Goal: Ask a question: Seek information or help from site administrators or community

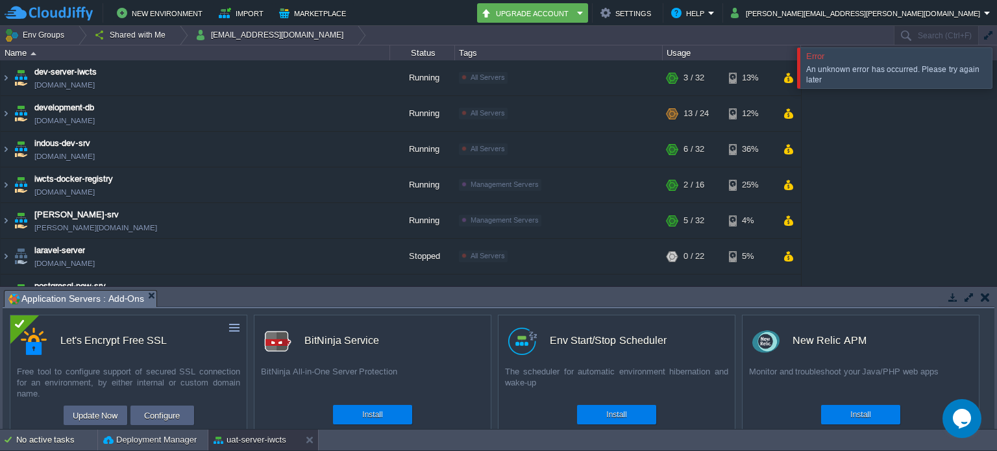
scroll to position [653, 0]
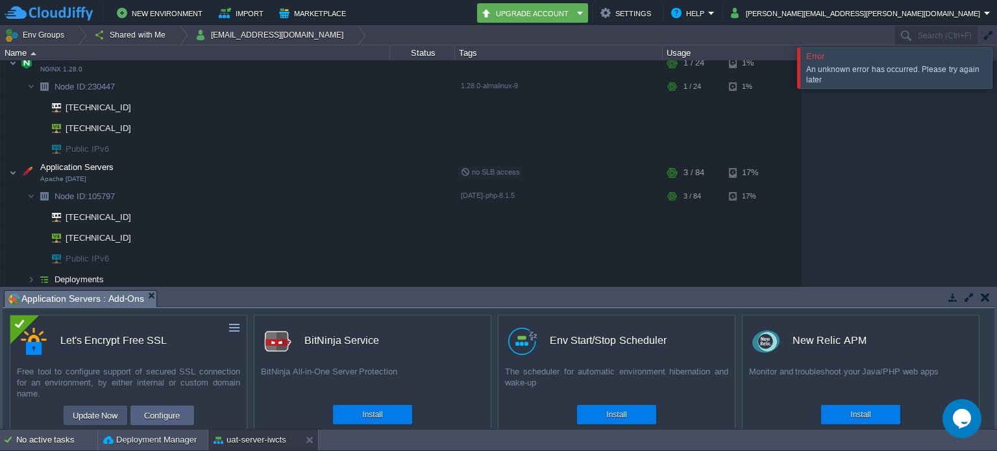
click at [97, 417] on button "Update Now" at bounding box center [95, 416] width 53 height 16
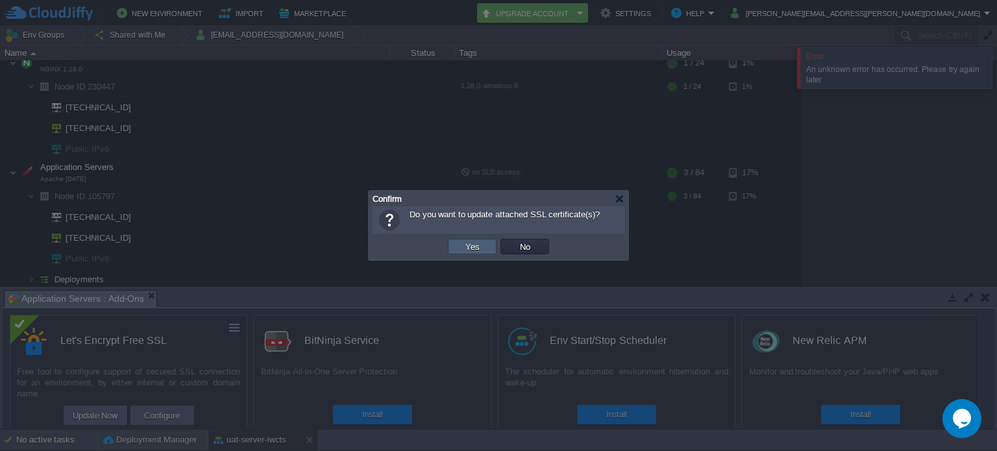
click at [462, 245] on button "Yes" at bounding box center [473, 247] width 22 height 12
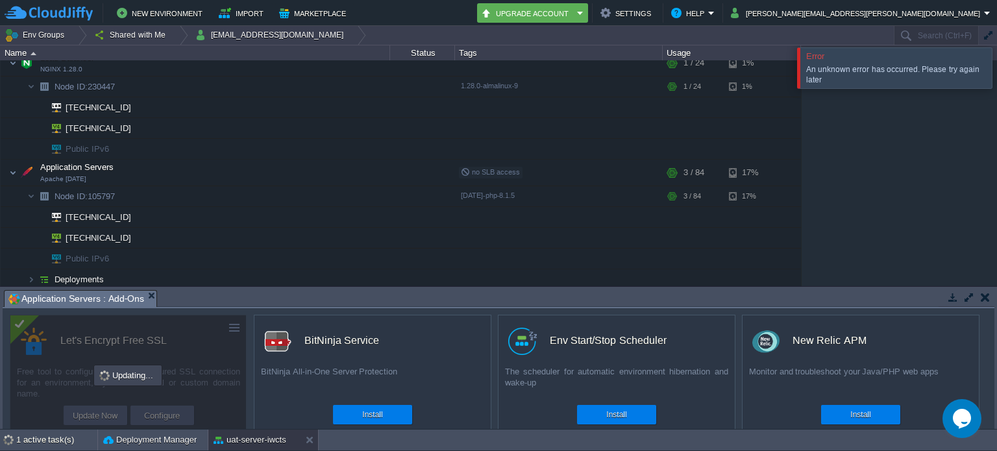
click at [997, 75] on div at bounding box center [1013, 67] width 0 height 40
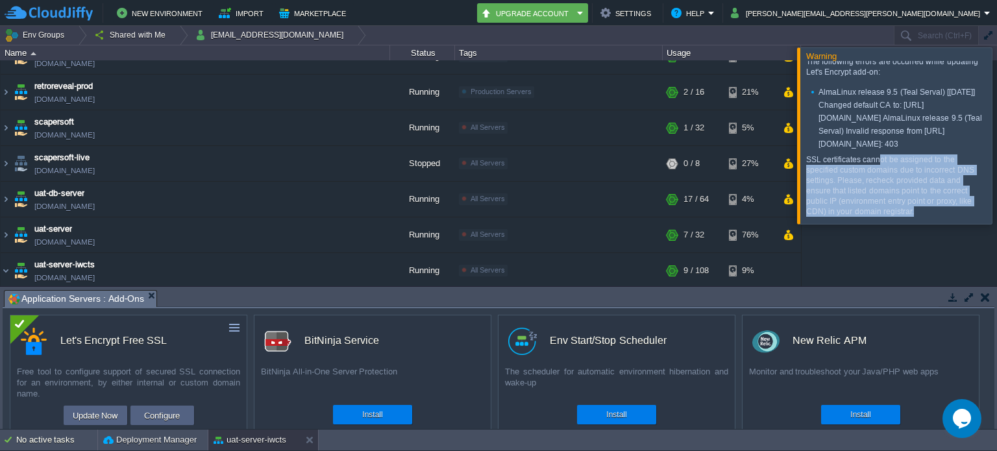
scroll to position [46, 0]
drag, startPoint x: 910, startPoint y: 210, endPoint x: 878, endPoint y: 171, distance: 50.7
click at [878, 171] on p "SSL certificates cannot be assigned to the specified custom domains due to inco…" at bounding box center [893, 186] width 175 height 62
click at [878, 186] on p "SSL certificates cannot be assigned to the specified custom domains due to inco…" at bounding box center [893, 186] width 175 height 62
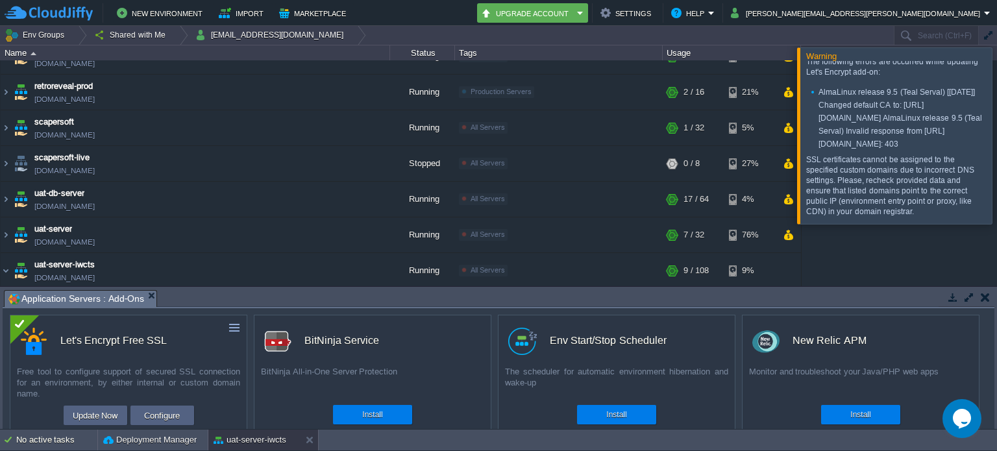
click at [997, 141] on div at bounding box center [1013, 135] width 0 height 176
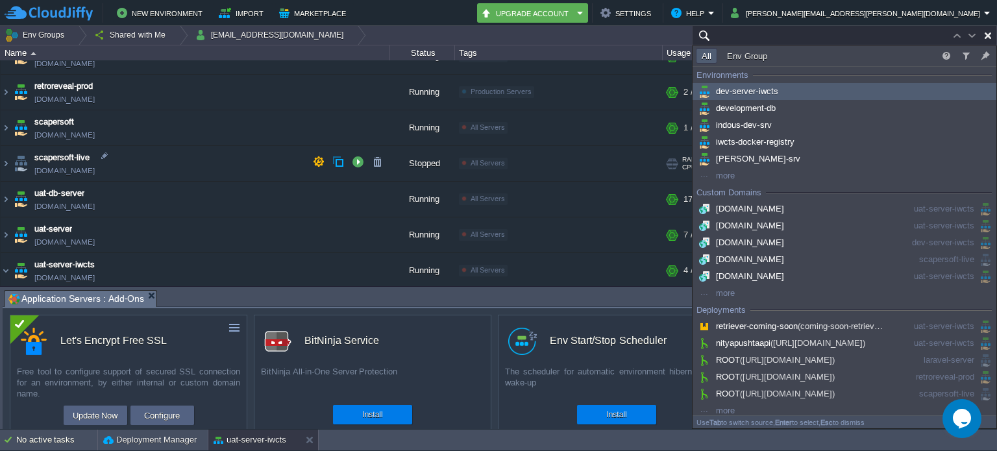
paste input "[TECHNICAL_ID]"
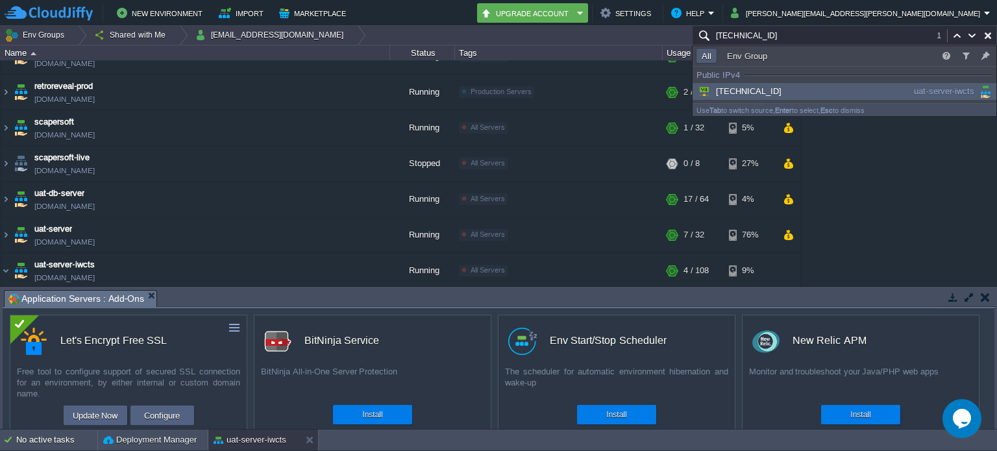
type input "[TECHNICAL_ID]"
click at [795, 86] on div "[TECHNICAL_ID]" at bounding box center [794, 91] width 196 height 14
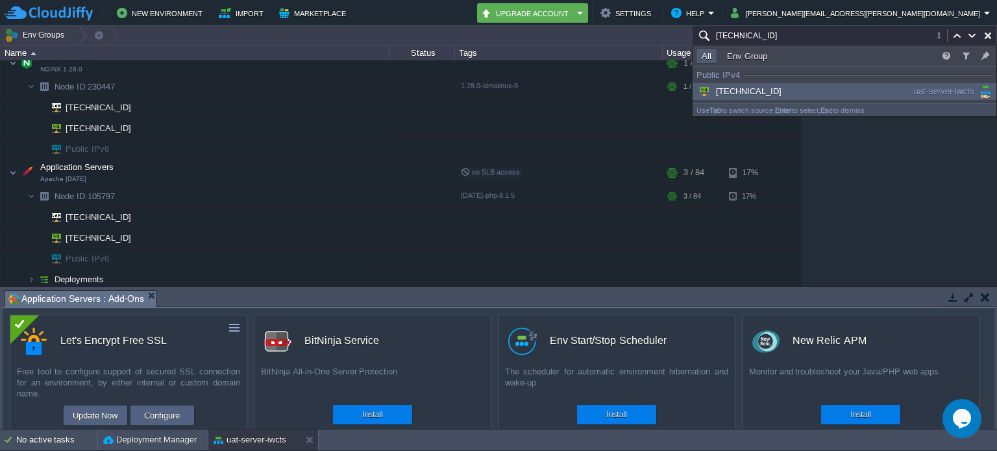
click at [760, 90] on span "[TECHNICAL_ID]" at bounding box center [739, 91] width 86 height 10
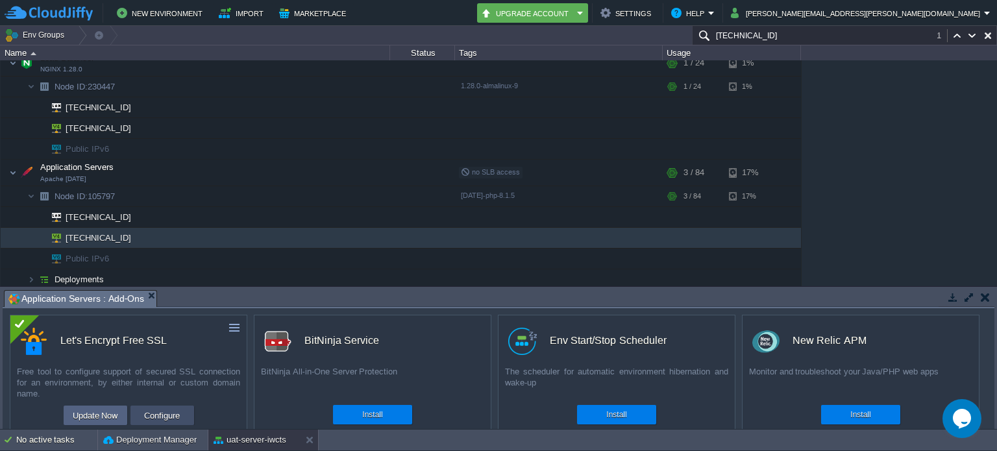
click at [171, 411] on button "Configure" at bounding box center [161, 416] width 43 height 16
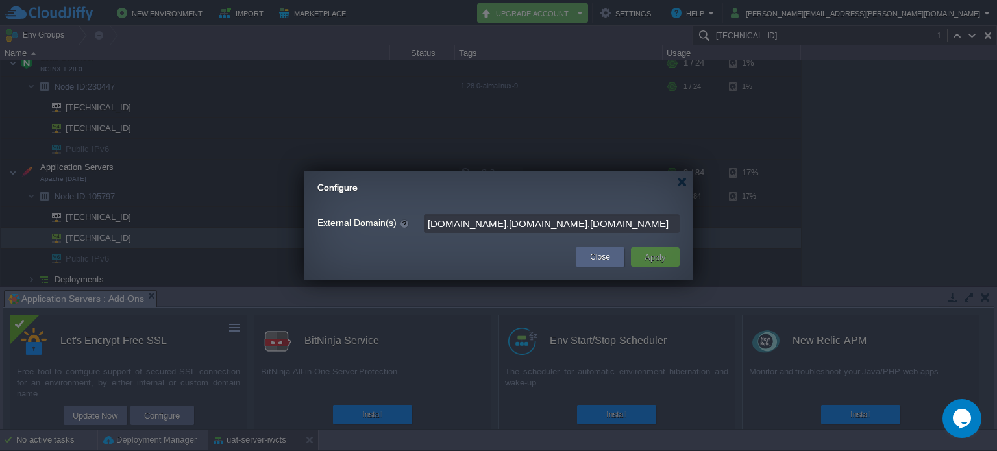
click at [665, 221] on input "[DOMAIN_NAME],[DOMAIN_NAME],[DOMAIN_NAME]" at bounding box center [552, 223] width 256 height 19
type input "[DOMAIN_NAME],[DOMAIN_NAME]"
click at [667, 255] on button "Apply" at bounding box center [655, 257] width 29 height 16
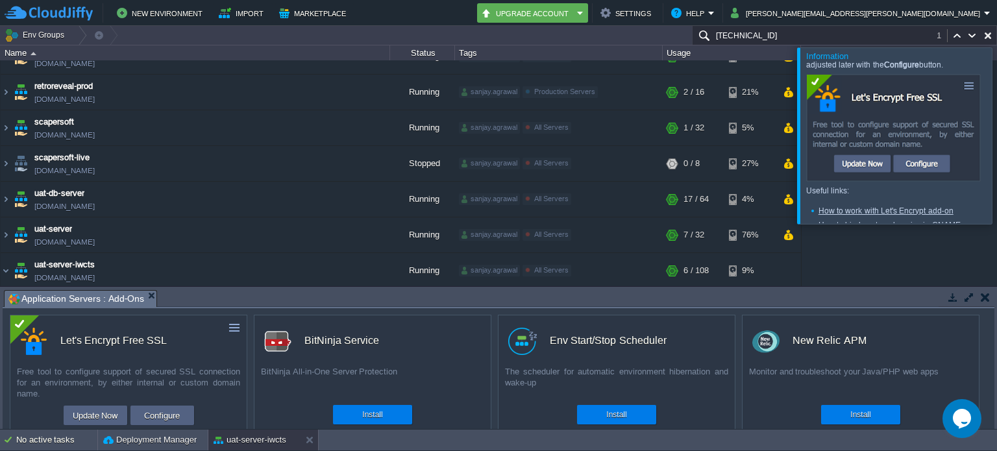
scroll to position [122, 0]
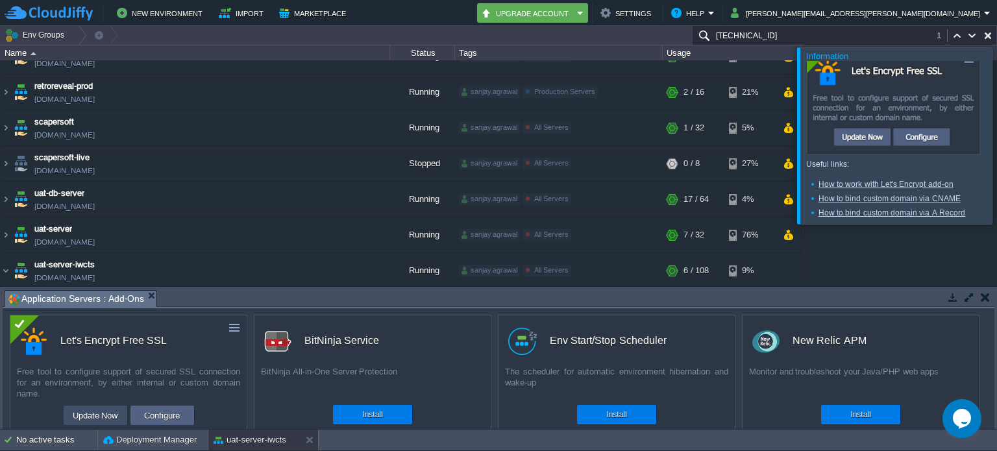
click at [90, 422] on button "Update Now" at bounding box center [95, 416] width 53 height 16
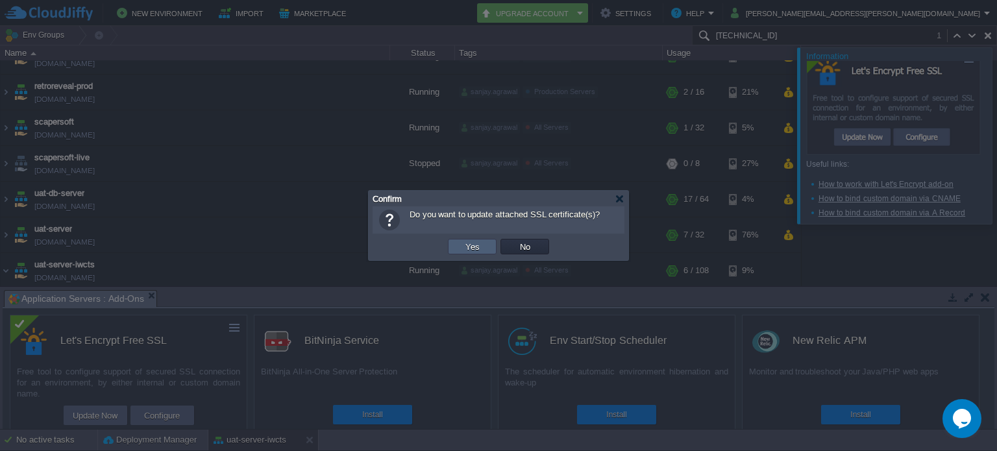
click at [493, 241] on td "Yes" at bounding box center [472, 247] width 49 height 16
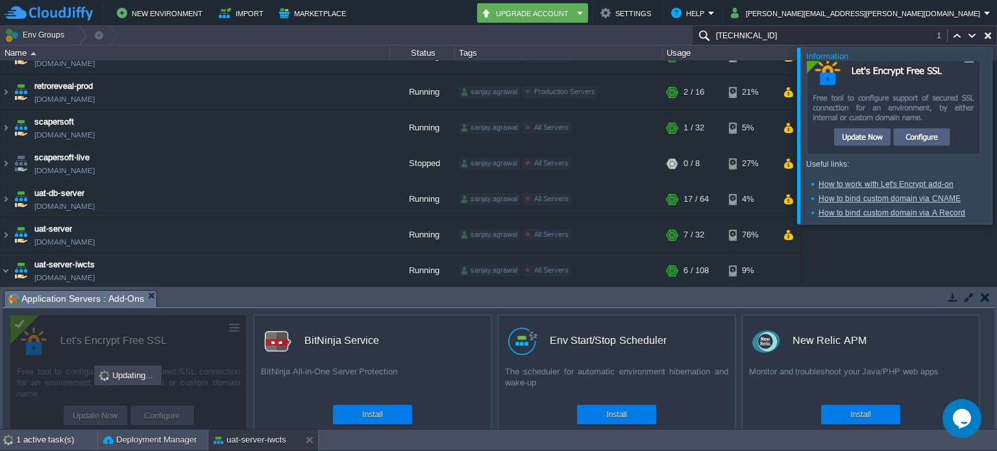
click at [989, 31] on button "button" at bounding box center [988, 36] width 12 height 12
type input "Search (Ctrl+F)"
click at [997, 137] on div at bounding box center [1013, 135] width 0 height 176
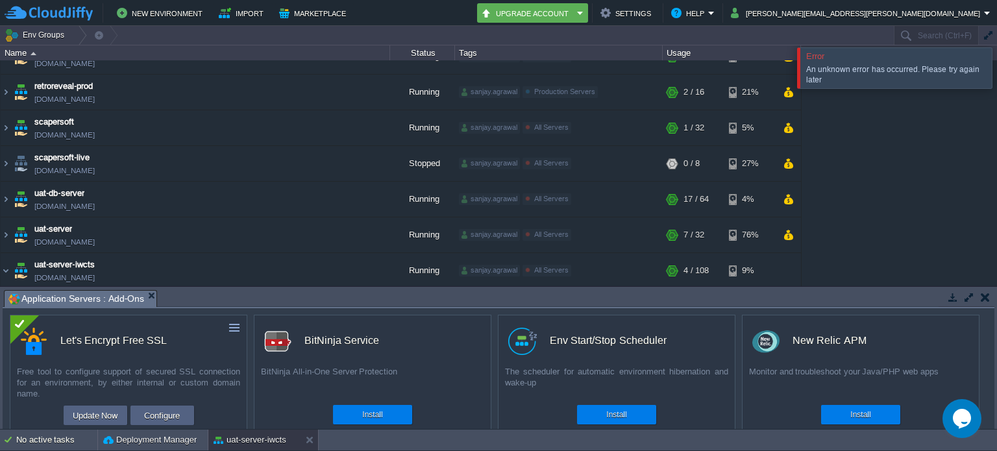
click at [962, 407] on button "Opens Chat This icon Opens the chat window." at bounding box center [962, 418] width 39 height 39
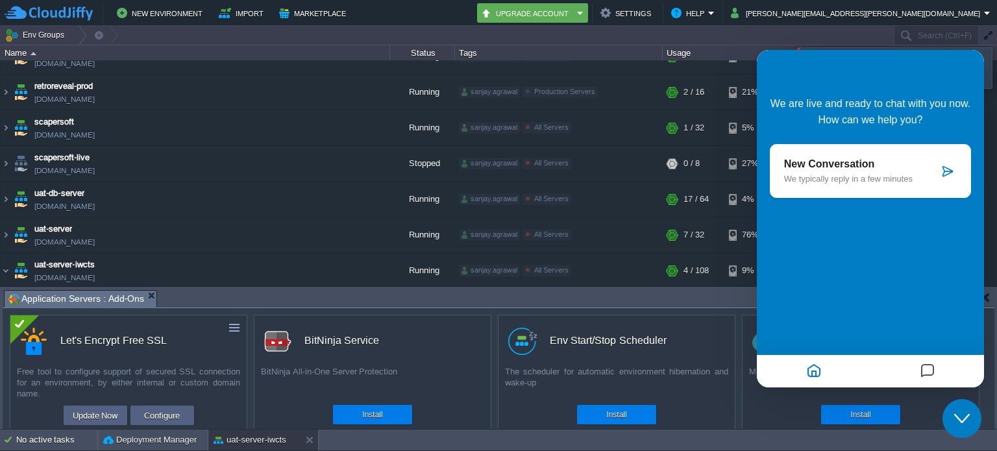
click at [865, 179] on p "We typically reply in a few minutes" at bounding box center [861, 179] width 155 height 10
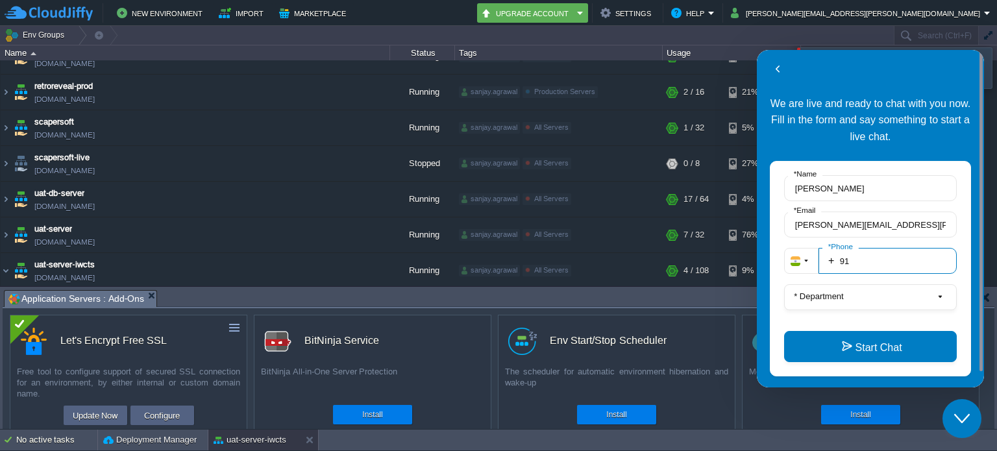
click at [873, 265] on input "91" at bounding box center [888, 261] width 138 height 26
type input "918000131147"
click at [856, 293] on button "* Department" at bounding box center [870, 297] width 173 height 26
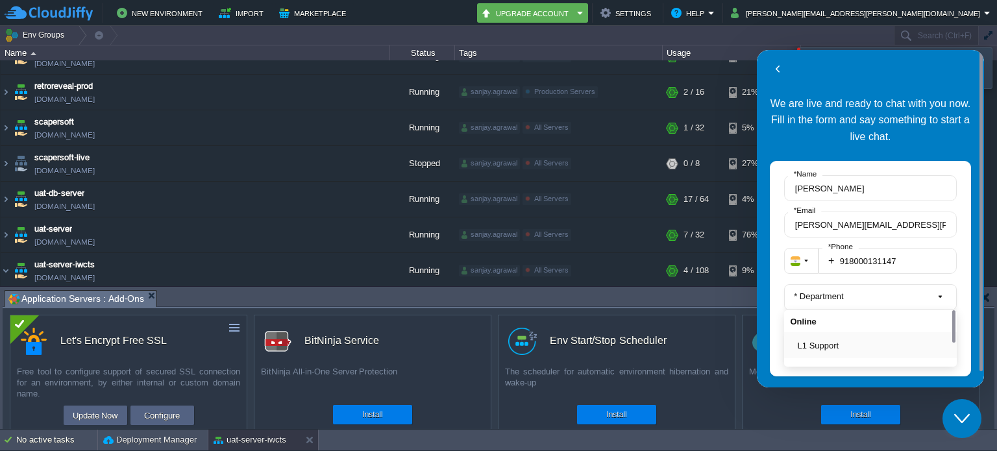
click at [826, 351] on button "L1 Support" at bounding box center [874, 346] width 153 height 14
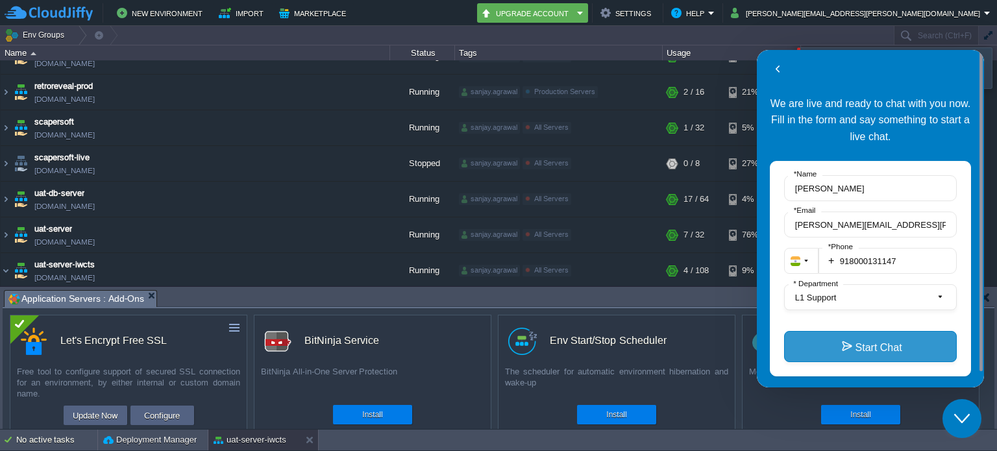
click at [845, 342] on button "Start Chat" at bounding box center [870, 346] width 173 height 31
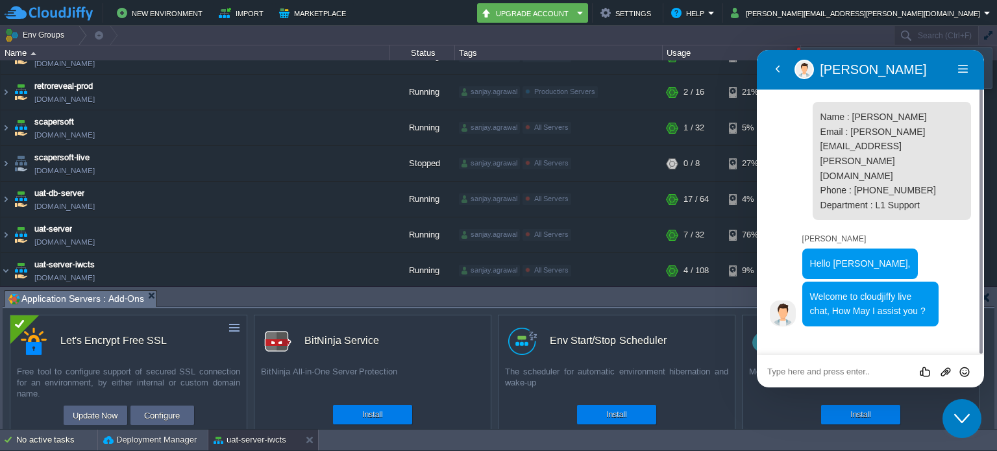
click at [877, 364] on div "Rate this chat Upload File Insert emoji" at bounding box center [870, 371] width 227 height 32
click at [870, 374] on textarea at bounding box center [870, 372] width 206 height 10
type textarea "I am still getting error for SSL"
type textarea "is there anyway that I can do fast"
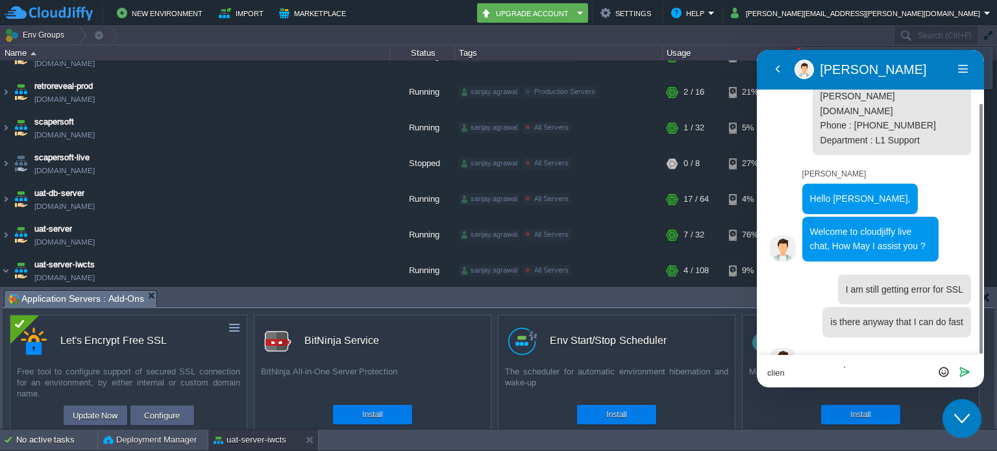
scroll to position [0, 0]
type textarea "I need to submit the production site to client"
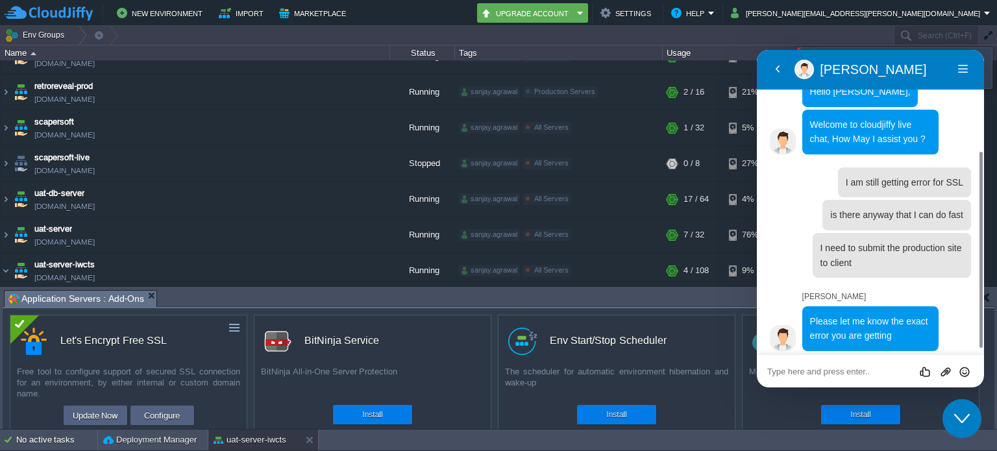
scroll to position [149, 0]
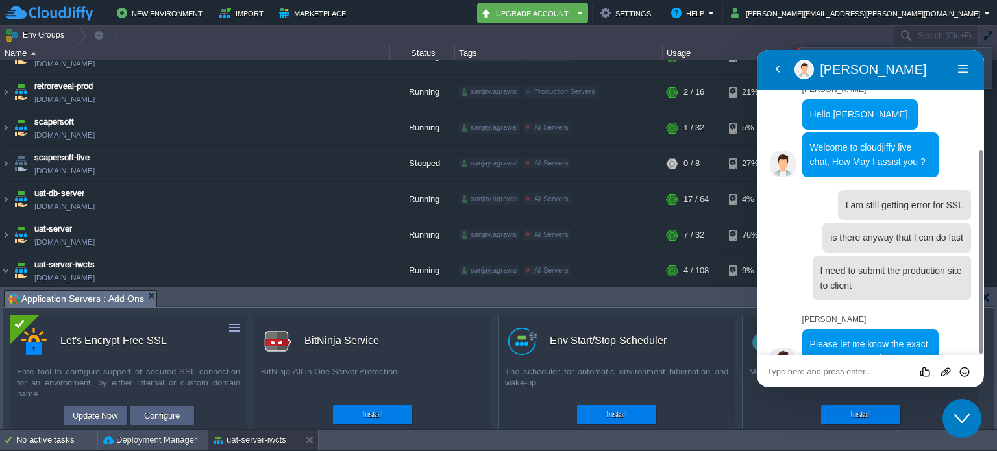
click at [866, 369] on textarea at bounding box center [870, 372] width 206 height 10
click at [796, 372] on textarea at bounding box center [870, 372] width 206 height 10
paste textarea "The Let's Encrypt SSL certificate update has failed for your [DOMAIN_NAME] envi…"
type textarea "The Let's Encrypt SSL certificate update has failed for your [DOMAIN_NAME] envi…"
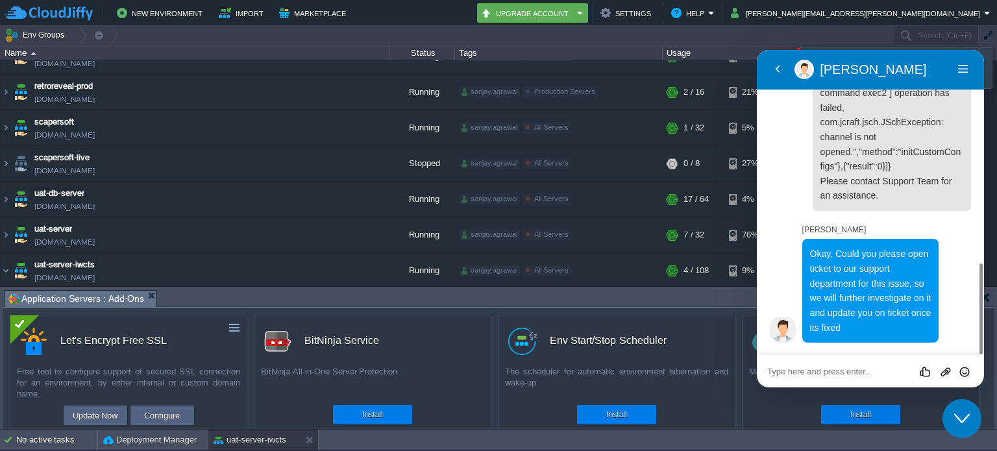
scroll to position [692, 0]
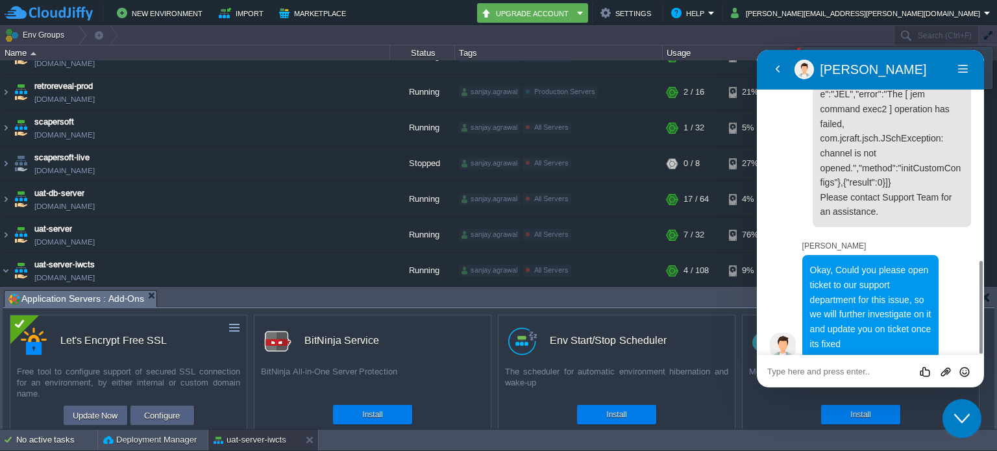
click at [873, 366] on div "Rate this chat Upload File Insert emoji" at bounding box center [870, 372] width 206 height 12
click at [871, 373] on textarea at bounding box center [870, 372] width 206 height 10
click at [873, 369] on textarea at bounding box center [870, 372] width 206 height 10
type textarea "where can I create ticket"
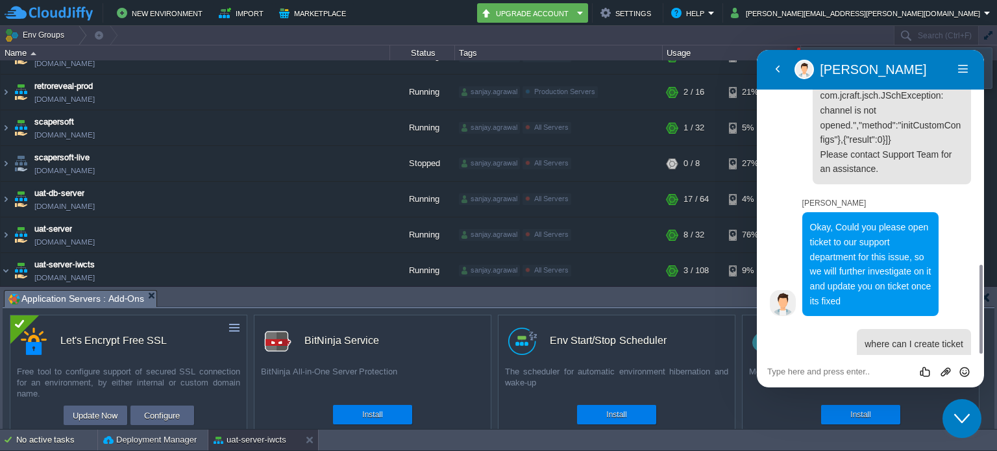
click at [840, 369] on textarea at bounding box center [870, 372] width 206 height 10
type textarea "Hello"
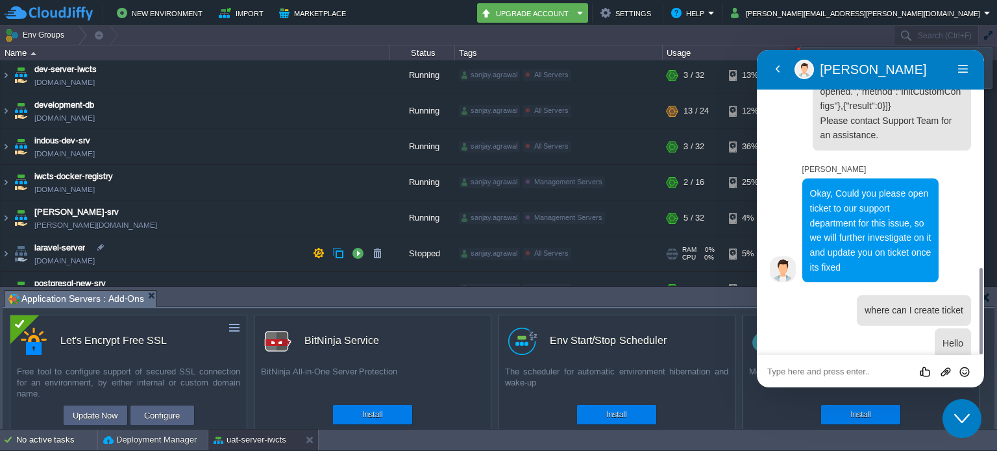
scroll to position [0, 0]
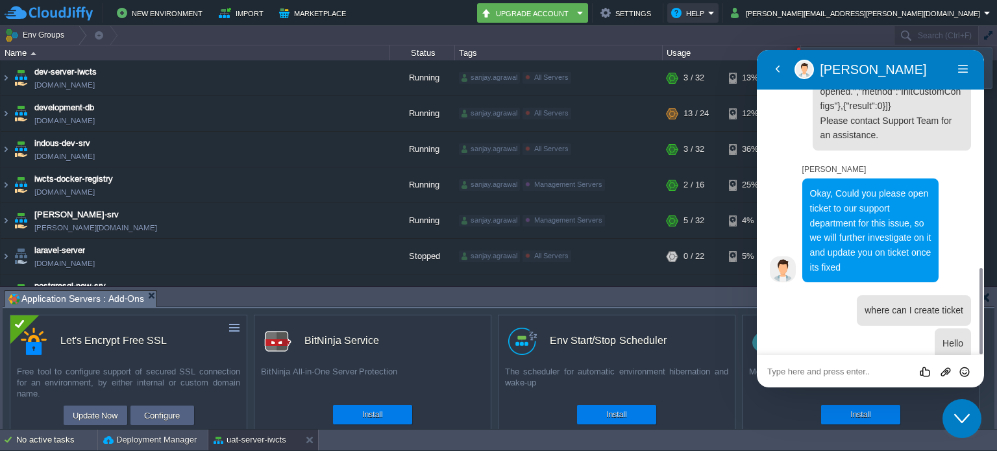
click at [708, 13] on button "Help" at bounding box center [689, 13] width 37 height 16
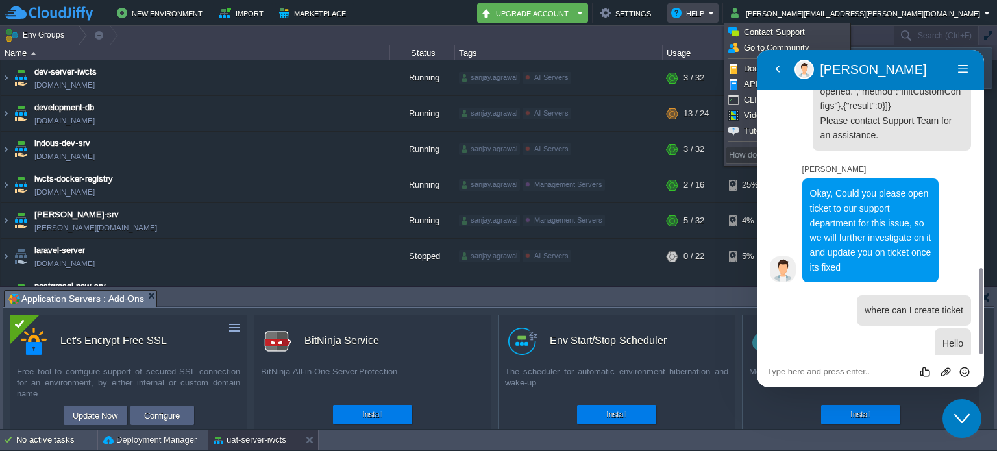
click at [896, 65] on p "[PERSON_NAME]" at bounding box center [886, 70] width 133 height 16
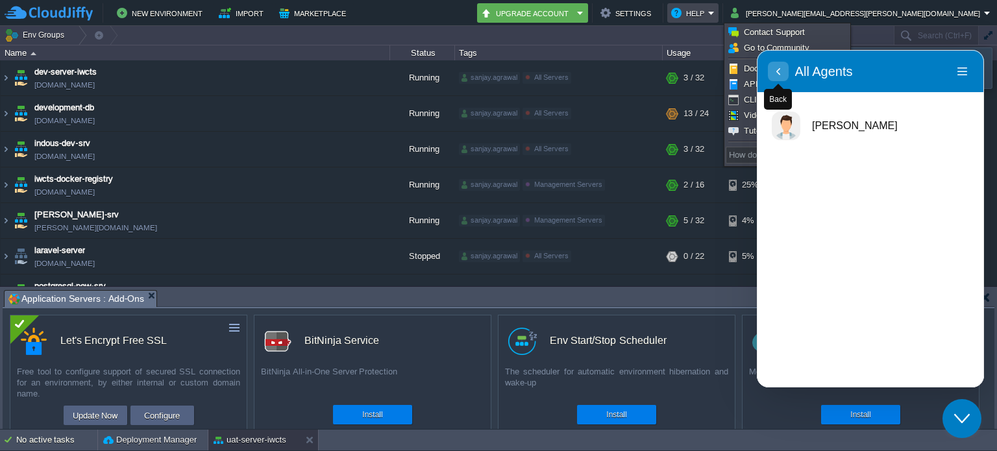
click at [776, 71] on icon "button" at bounding box center [779, 72] width 12 height 16
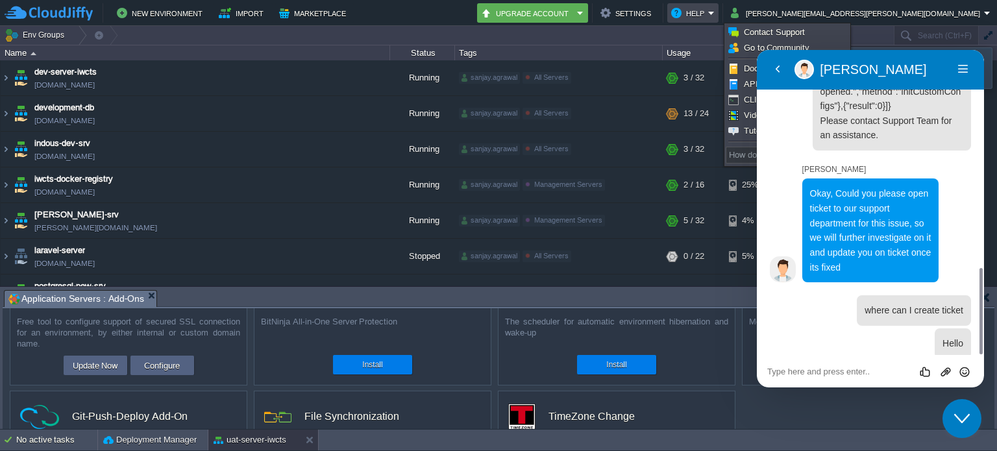
scroll to position [140, 0]
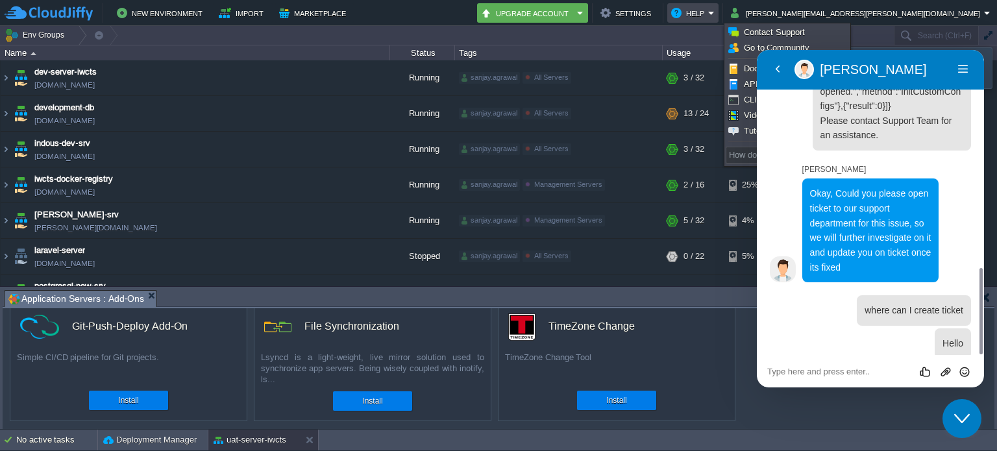
click at [953, 417] on div "Close Chat This icon closes the chat window." at bounding box center [962, 419] width 39 height 16
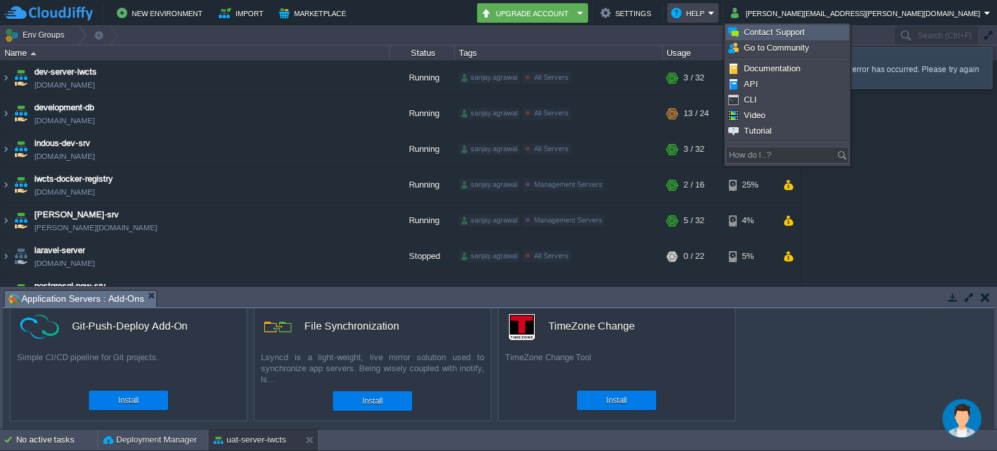
click at [784, 34] on span "Contact Support" at bounding box center [774, 32] width 61 height 10
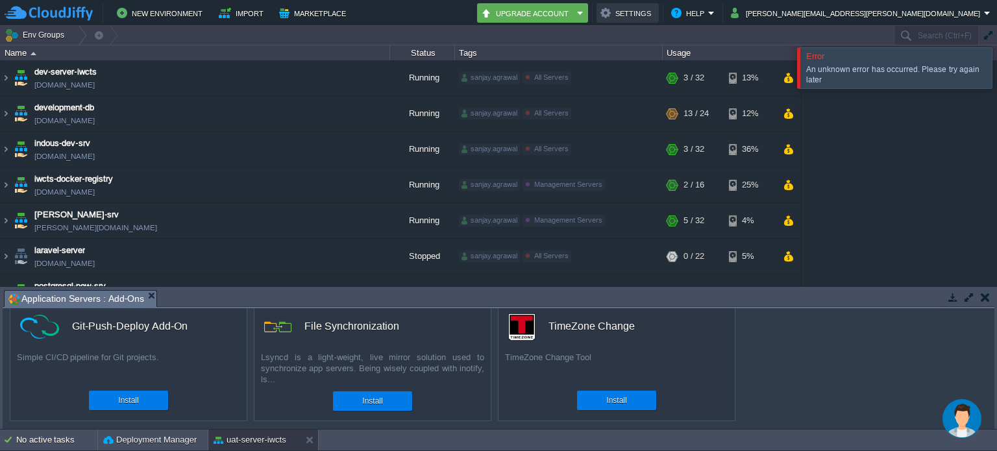
click at [655, 10] on button "Settings" at bounding box center [628, 13] width 55 height 16
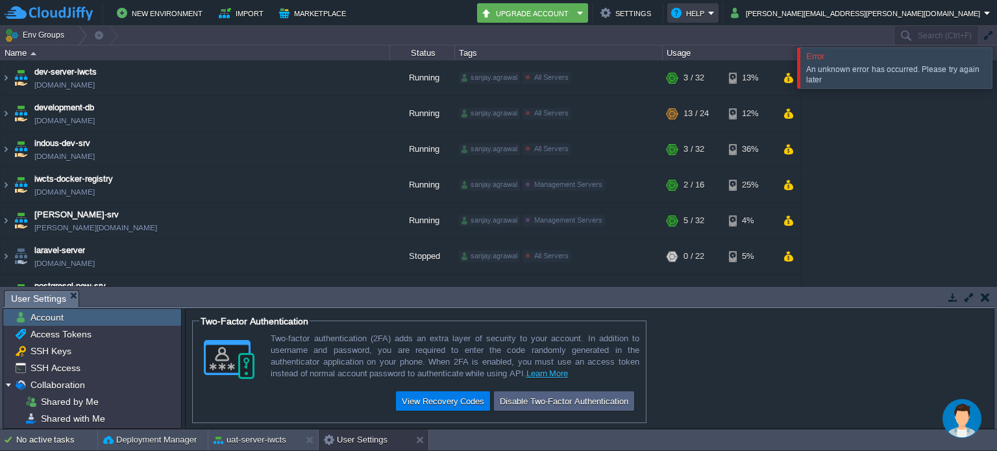
click at [708, 14] on button "Help" at bounding box center [689, 13] width 37 height 16
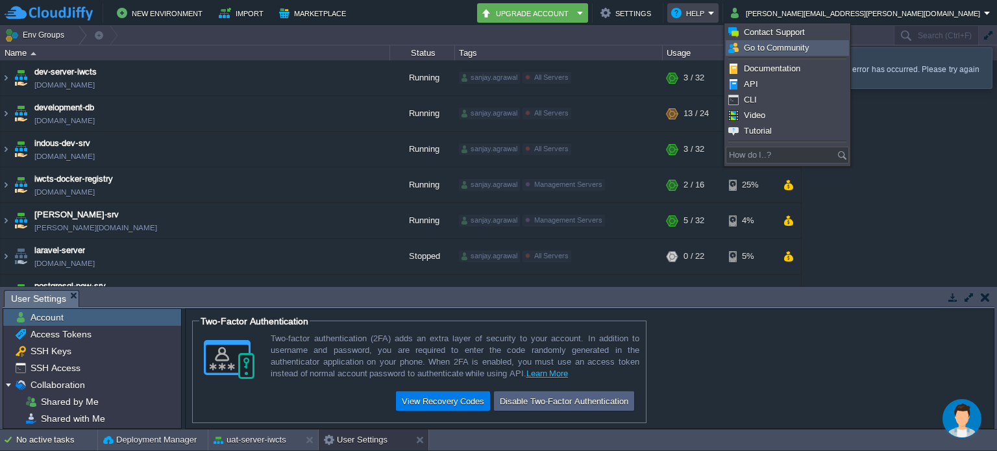
click at [775, 43] on span "Go to Community" at bounding box center [777, 48] width 66 height 10
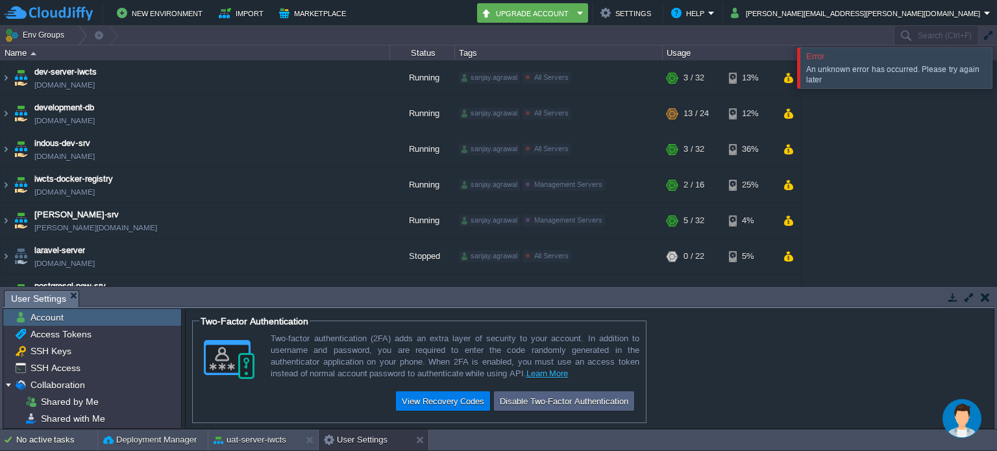
click at [997, 66] on div at bounding box center [1013, 67] width 0 height 40
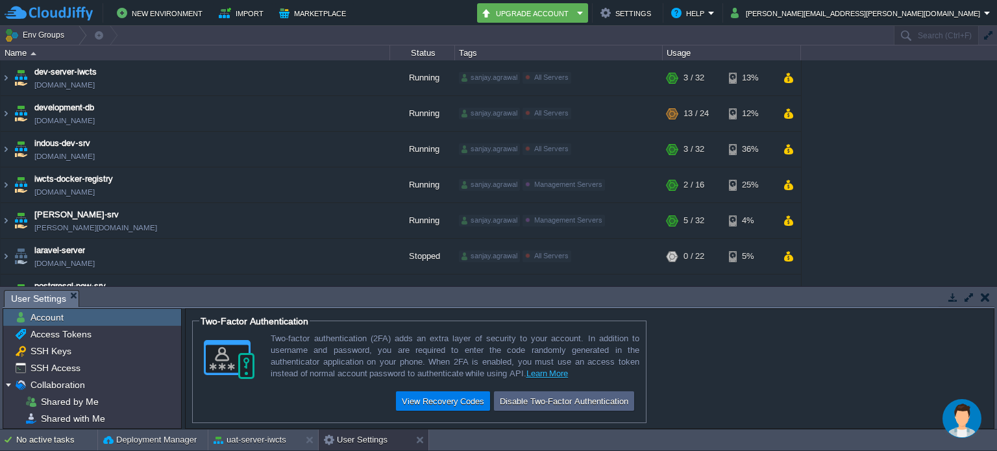
click at [954, 414] on img "Chat widget" at bounding box center [962, 418] width 39 height 39
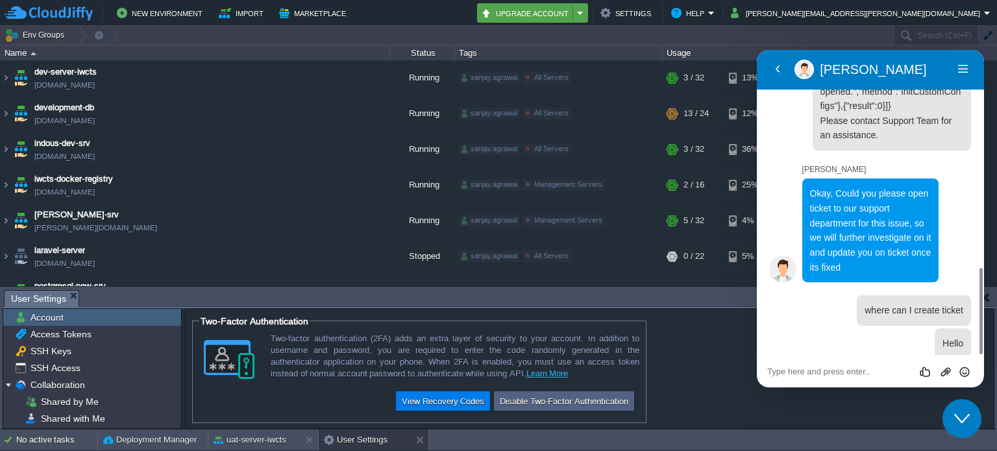
click at [573, 15] on button "Upgrade Account" at bounding box center [527, 13] width 92 height 16
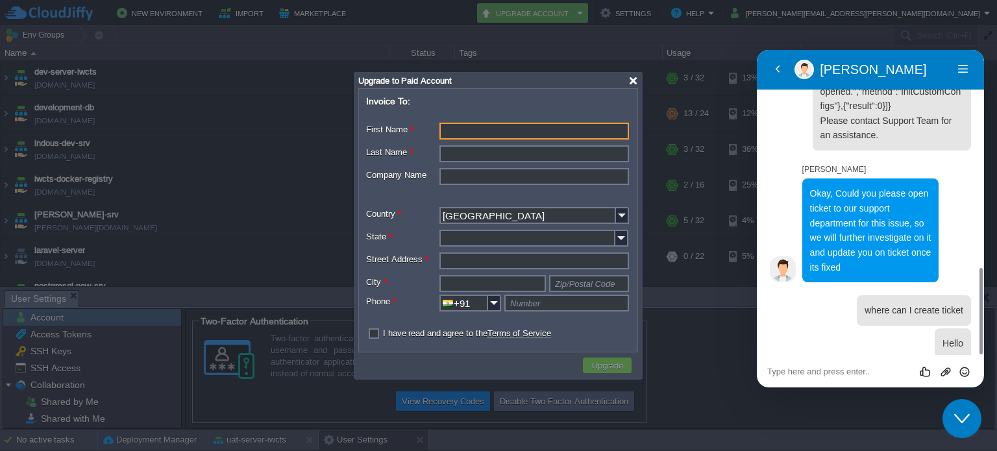
click at [636, 80] on div at bounding box center [633, 81] width 10 height 10
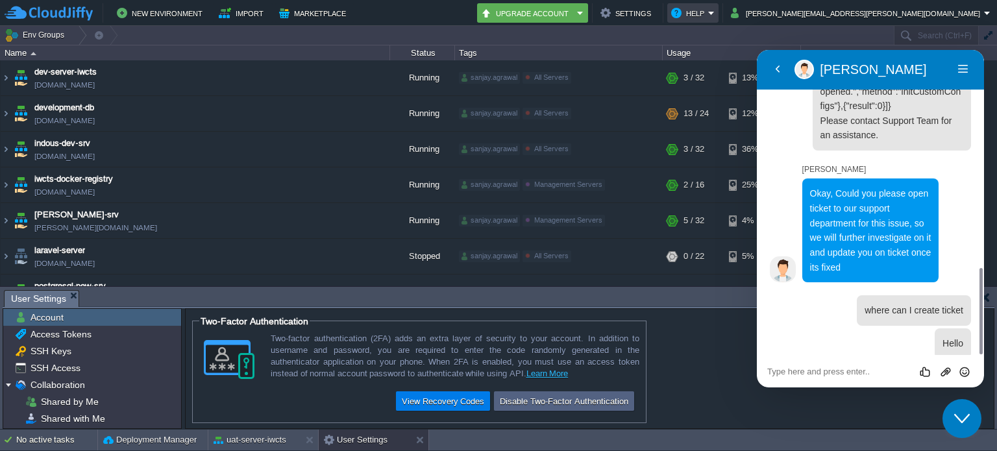
click at [708, 13] on button "Help" at bounding box center [689, 13] width 37 height 16
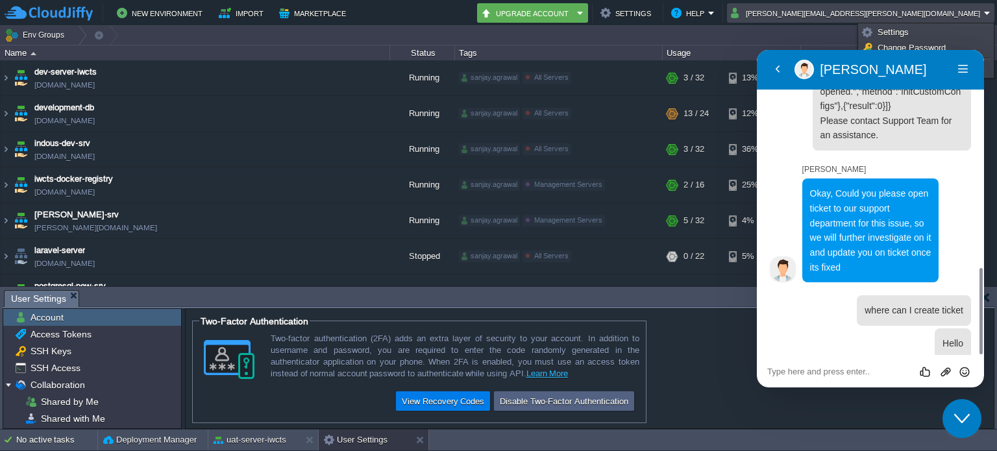
click at [892, 12] on button "[PERSON_NAME][EMAIL_ADDRESS][PERSON_NAME][DOMAIN_NAME]" at bounding box center [857, 13] width 253 height 16
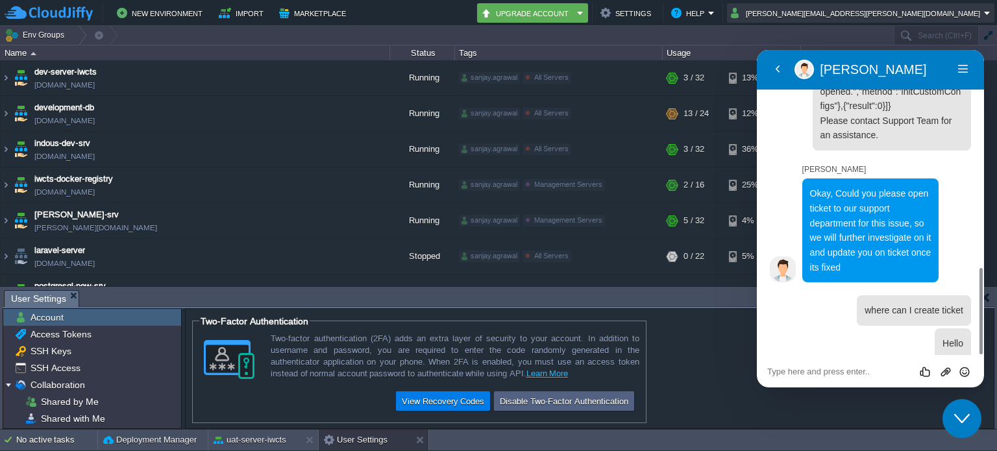
click at [892, 12] on button "[PERSON_NAME][EMAIL_ADDRESS][PERSON_NAME][DOMAIN_NAME]" at bounding box center [857, 13] width 253 height 16
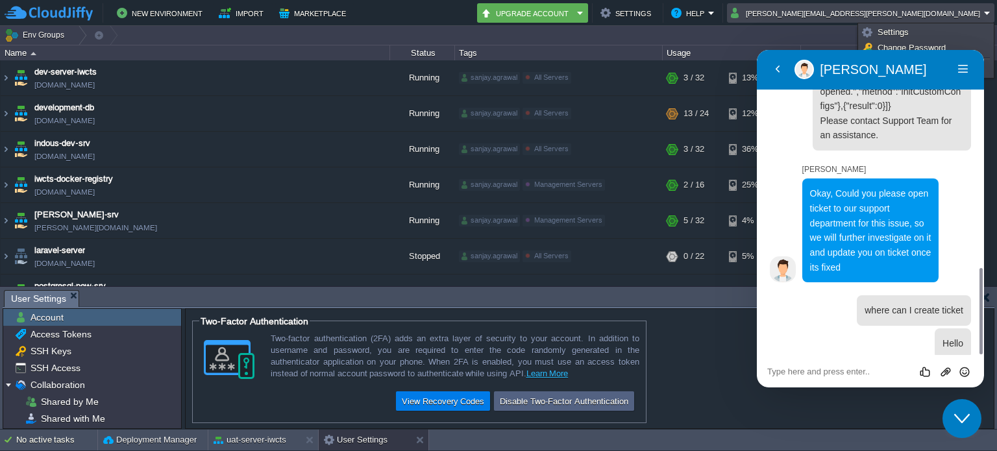
click at [892, 12] on button "[PERSON_NAME][EMAIL_ADDRESS][PERSON_NAME][DOMAIN_NAME]" at bounding box center [857, 13] width 253 height 16
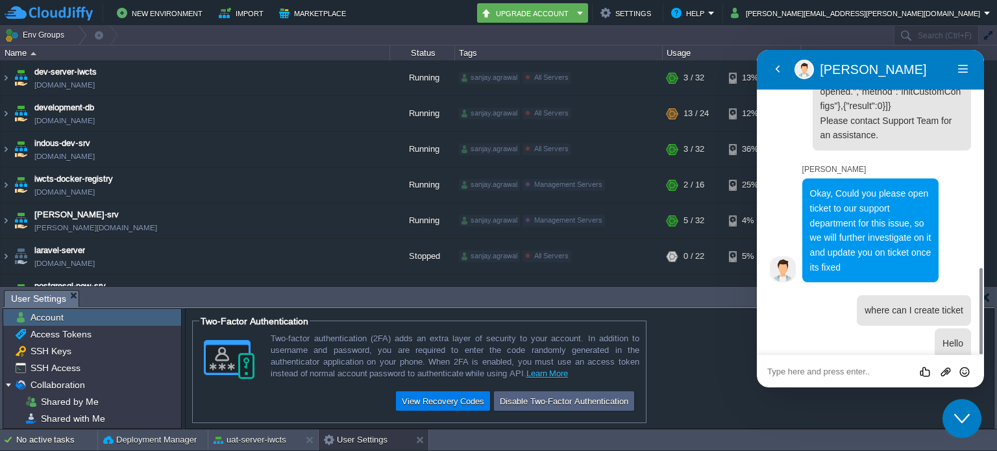
click at [857, 371] on textarea at bounding box center [870, 372] width 206 height 10
type textarea "Rahul"
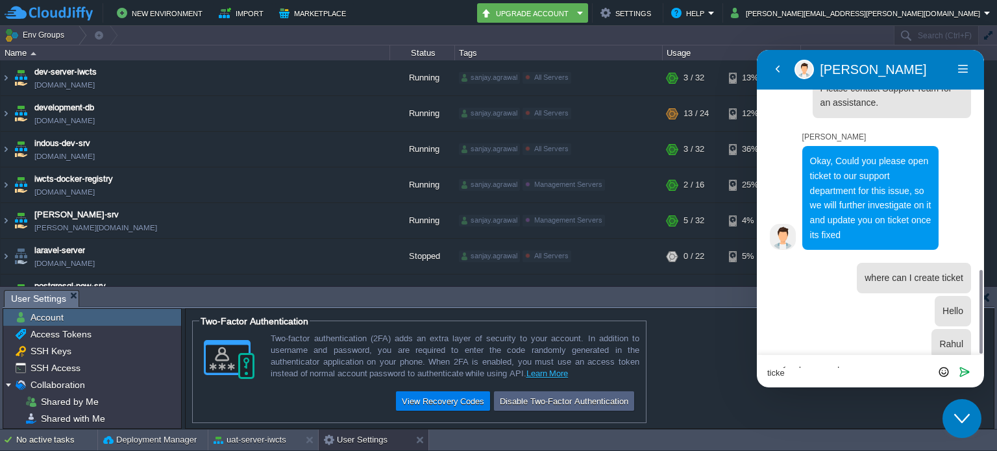
scroll to position [0, 0]
type textarea "can you please help how can I create ticket"
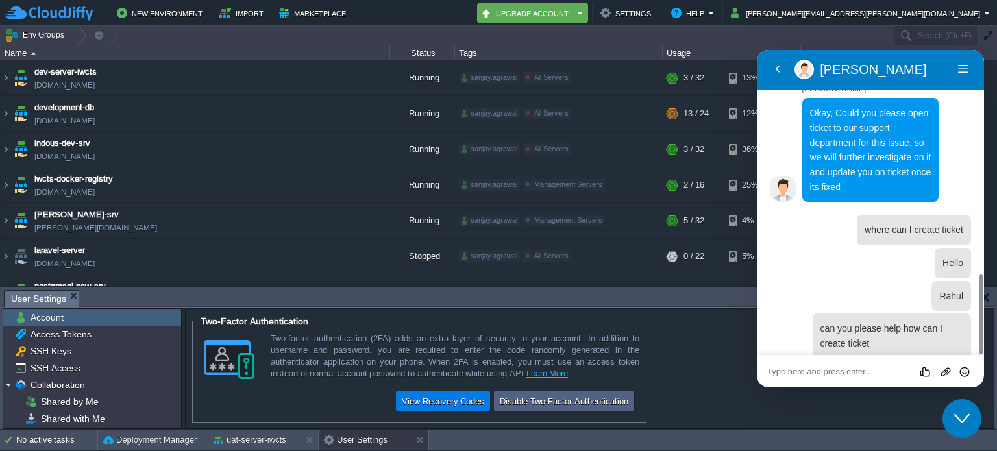
click at [892, 374] on textarea at bounding box center [870, 372] width 206 height 10
type textarea "I mean where is the option"
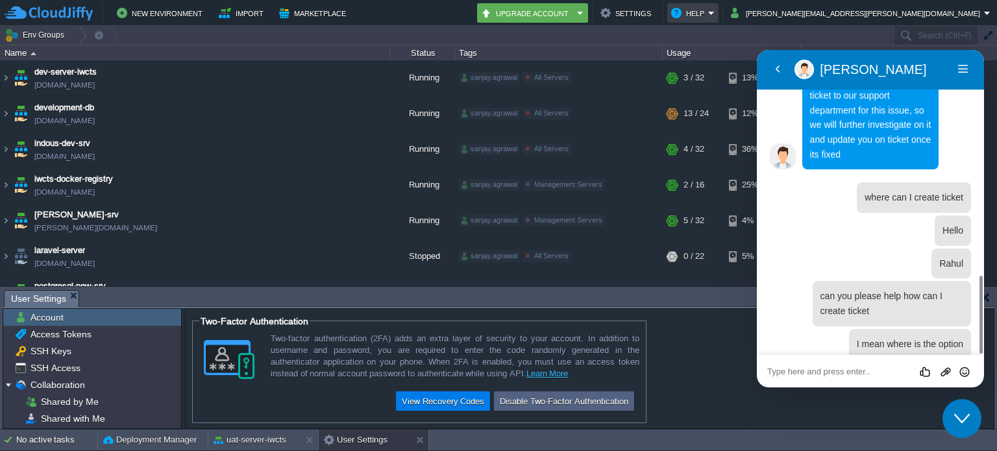
click at [708, 8] on button "Help" at bounding box center [689, 13] width 37 height 16
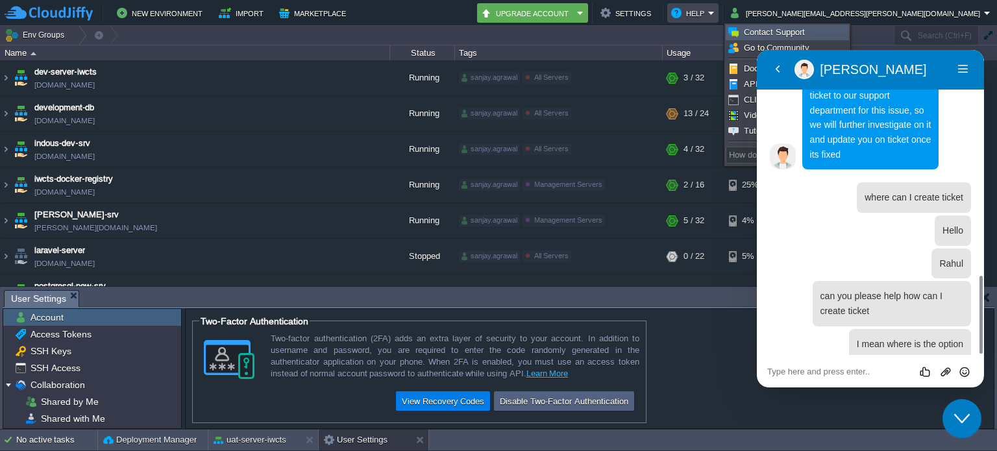
click at [807, 29] on link "Contact Support" at bounding box center [787, 32] width 122 height 14
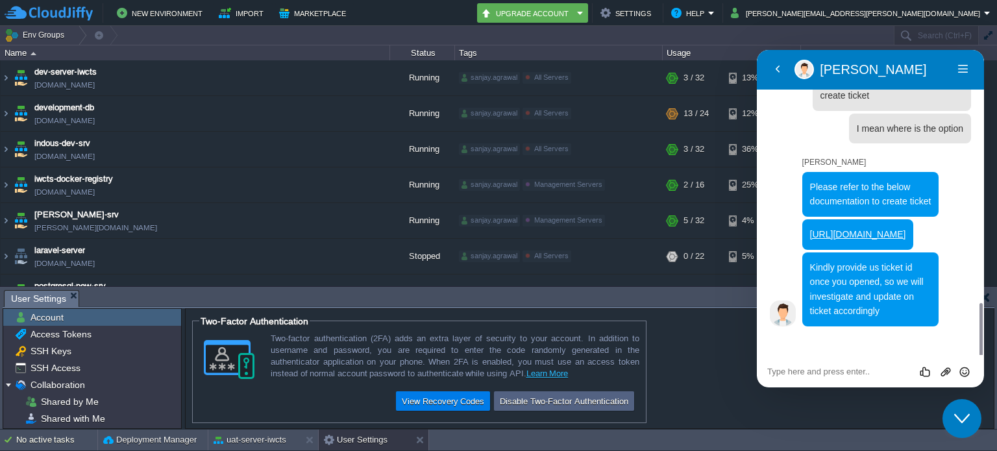
scroll to position [1094, 0]
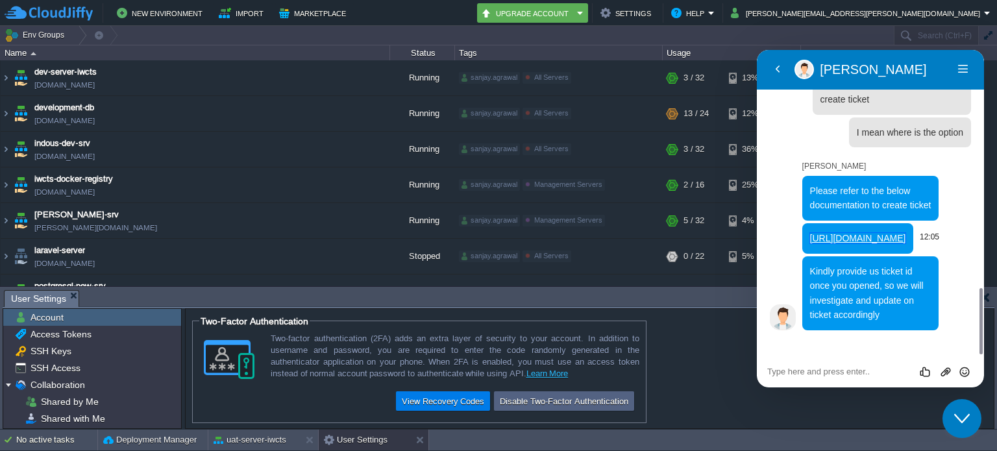
click at [856, 238] on link "[URL][DOMAIN_NAME]" at bounding box center [858, 238] width 96 height 10
click at [858, 375] on textarea at bounding box center [870, 372] width 206 height 10
type textarea "ok"
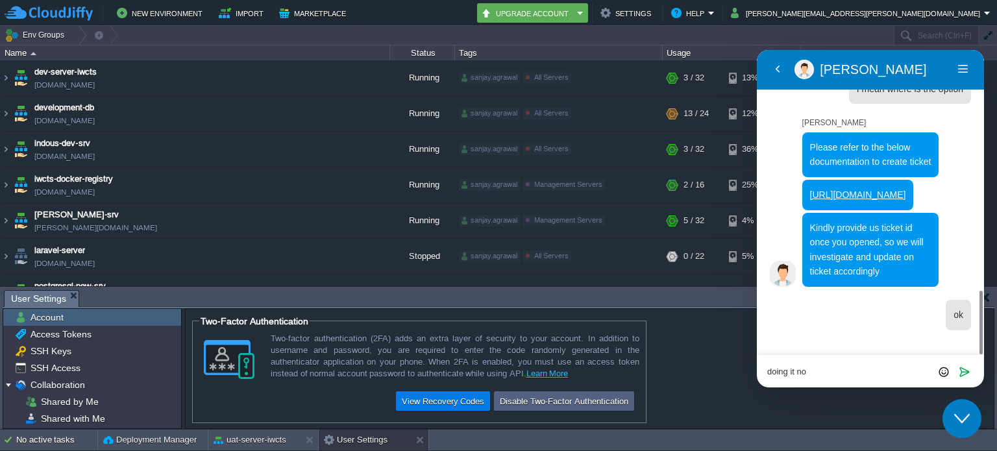
type textarea "doing it now"
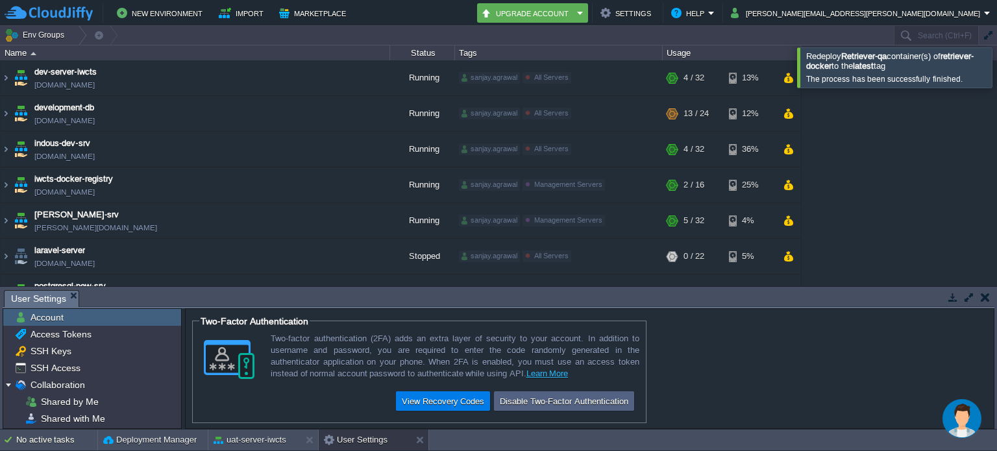
scroll to position [260, 0]
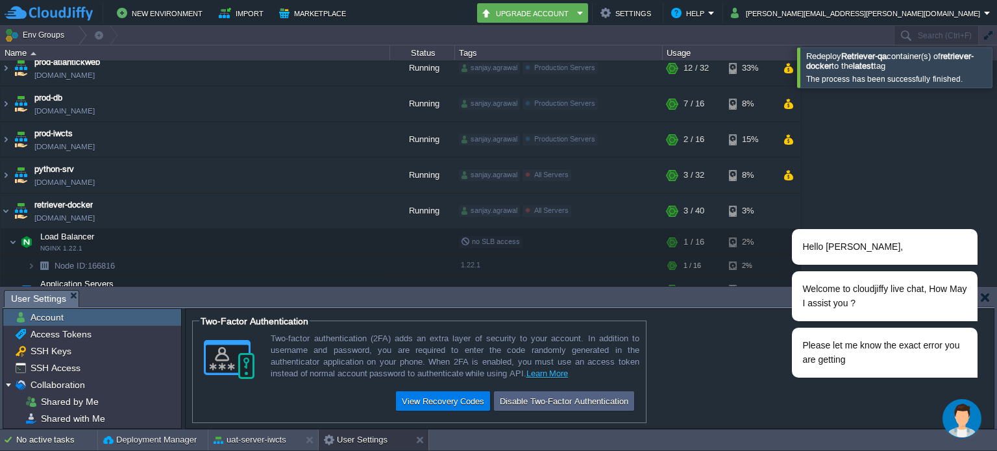
click at [992, 298] on td at bounding box center [985, 298] width 16 height 16
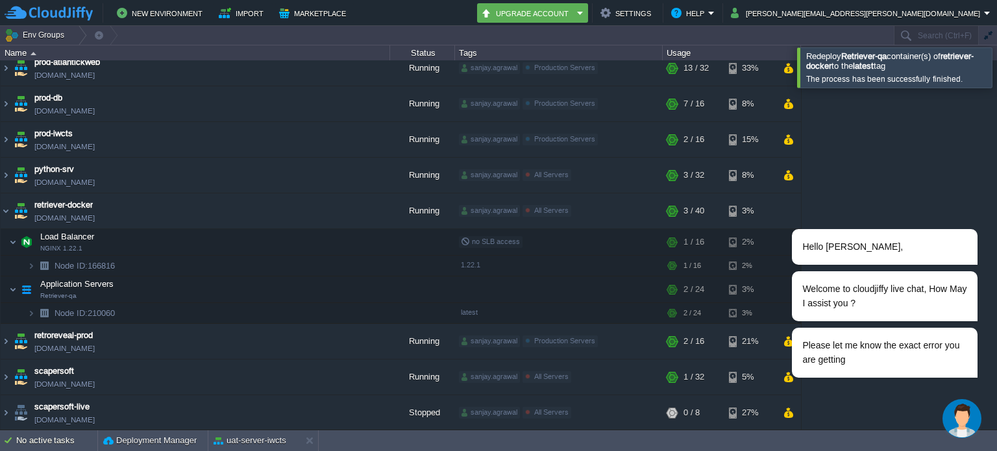
click at [960, 410] on img "Chat widget" at bounding box center [962, 418] width 39 height 39
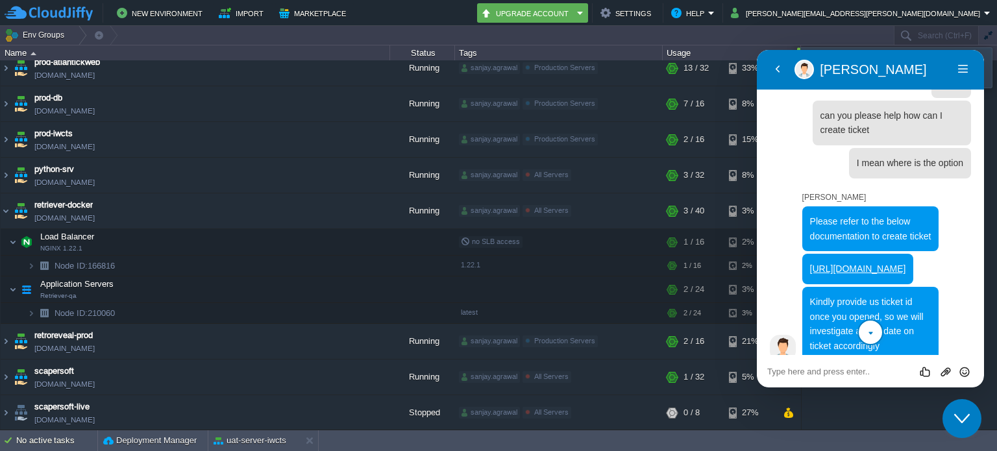
scroll to position [2714, 0]
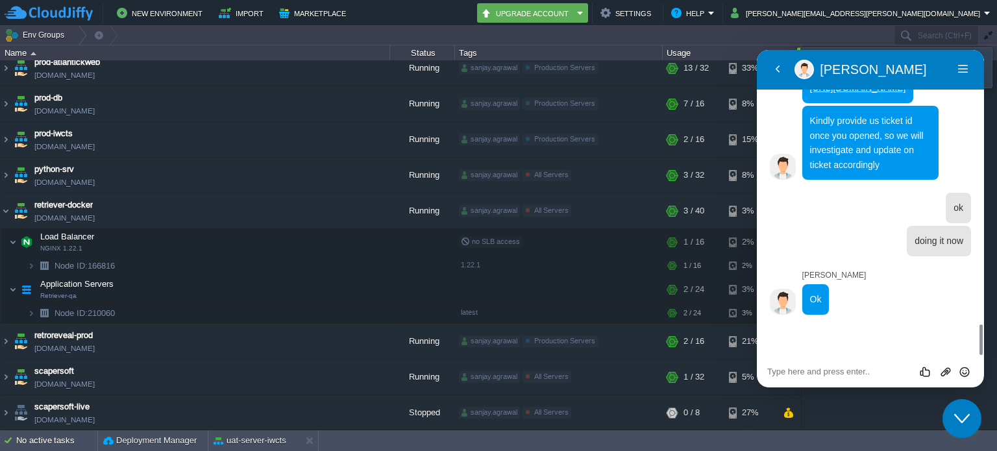
click at [961, 416] on icon "Close Chat This icon closes the chat window." at bounding box center [962, 419] width 16 height 16
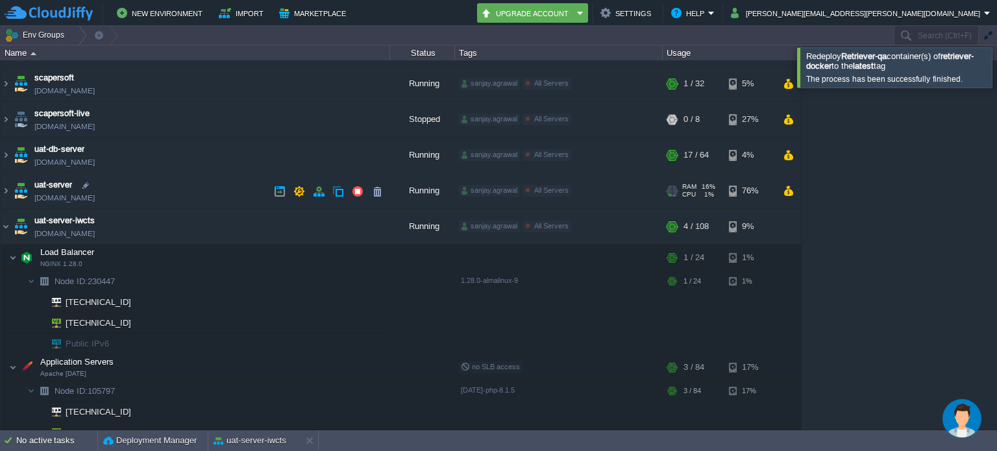
scroll to position [604, 0]
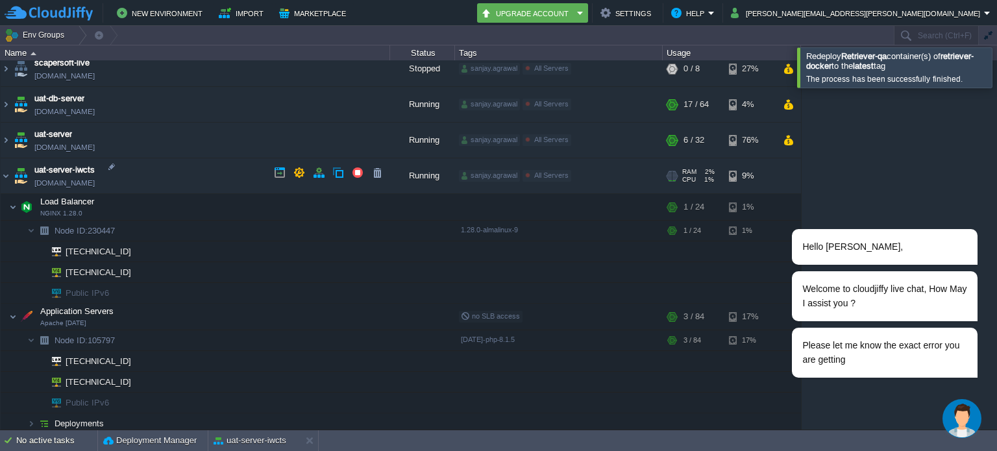
click at [132, 180] on td "uat-server-iwcts [DOMAIN_NAME]" at bounding box center [196, 176] width 390 height 36
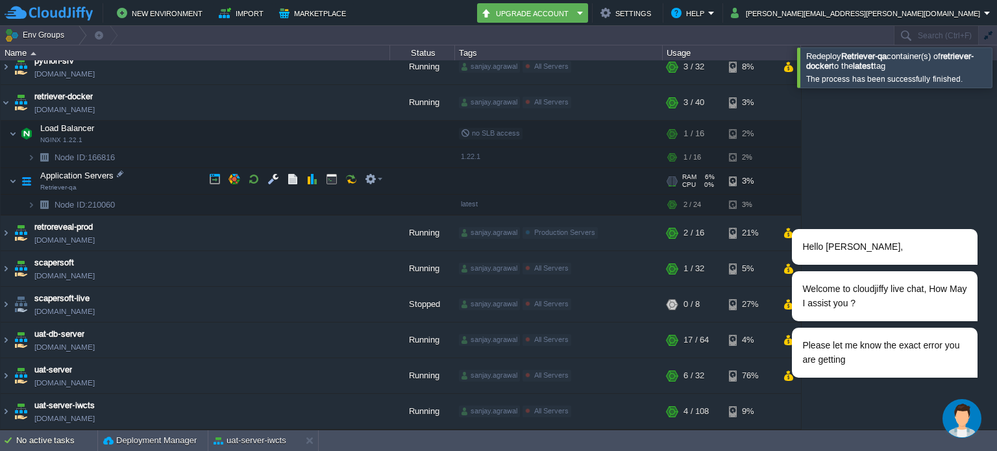
scroll to position [366, 0]
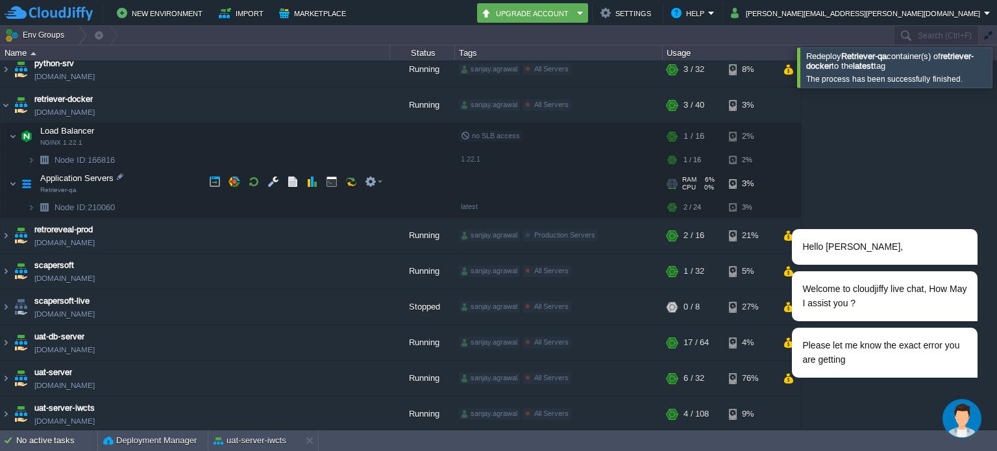
copy td "[DOMAIN_NAME]"
click at [10, 408] on img at bounding box center [6, 414] width 10 height 35
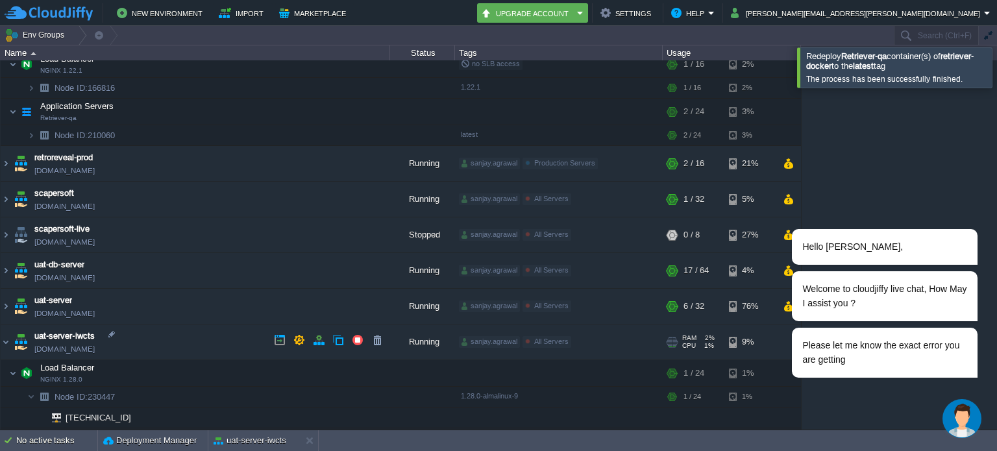
scroll to position [604, 0]
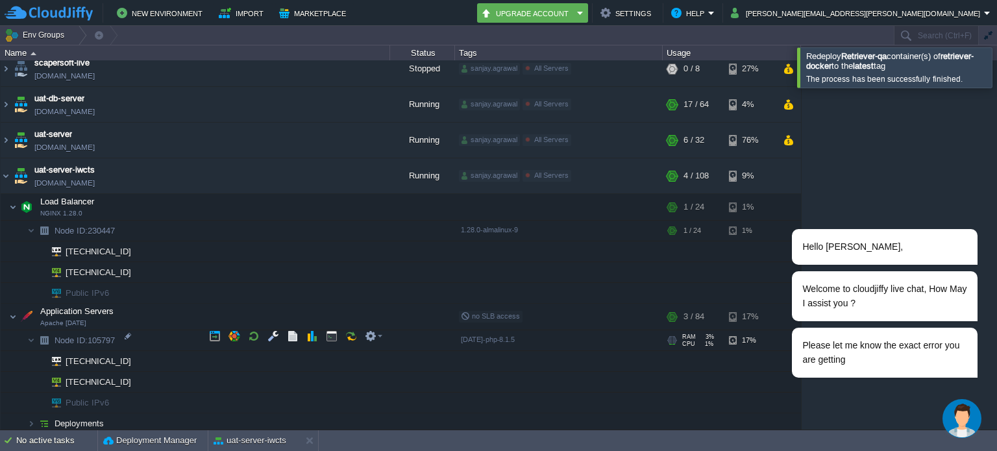
click at [106, 337] on span "Node ID: 105797" at bounding box center [85, 340] width 64 height 11
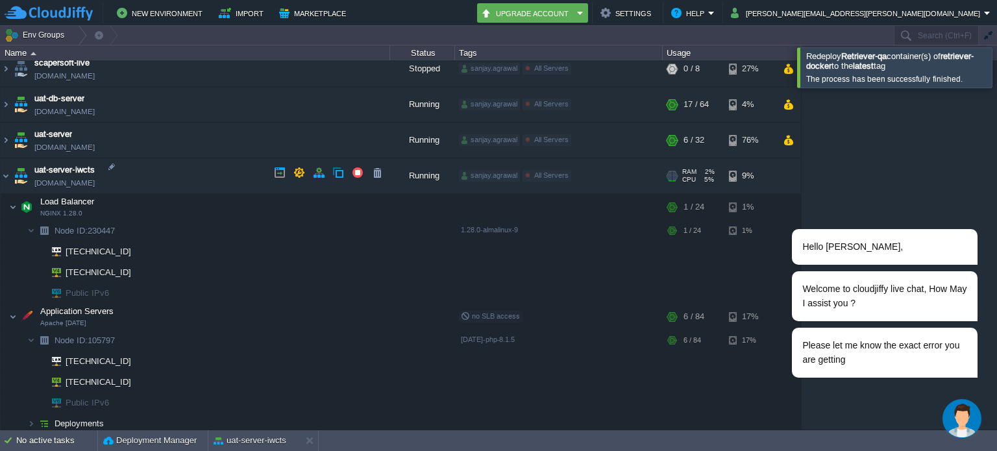
copy td "[DOMAIN_NAME]"
drag, startPoint x: 153, startPoint y: 179, endPoint x: 132, endPoint y: 182, distance: 21.8
click at [132, 182] on td "uat-server-iwcts [DOMAIN_NAME]" at bounding box center [196, 176] width 390 height 36
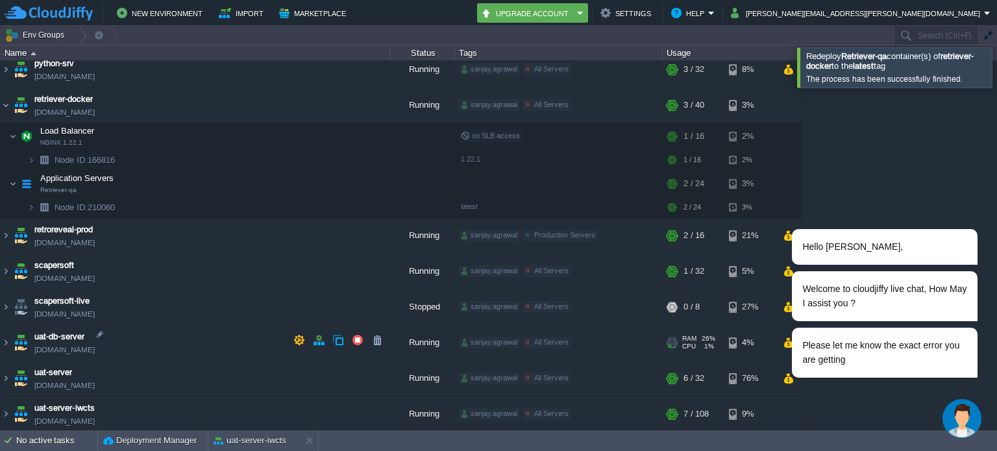
scroll to position [365, 0]
click at [5, 406] on img at bounding box center [6, 414] width 10 height 35
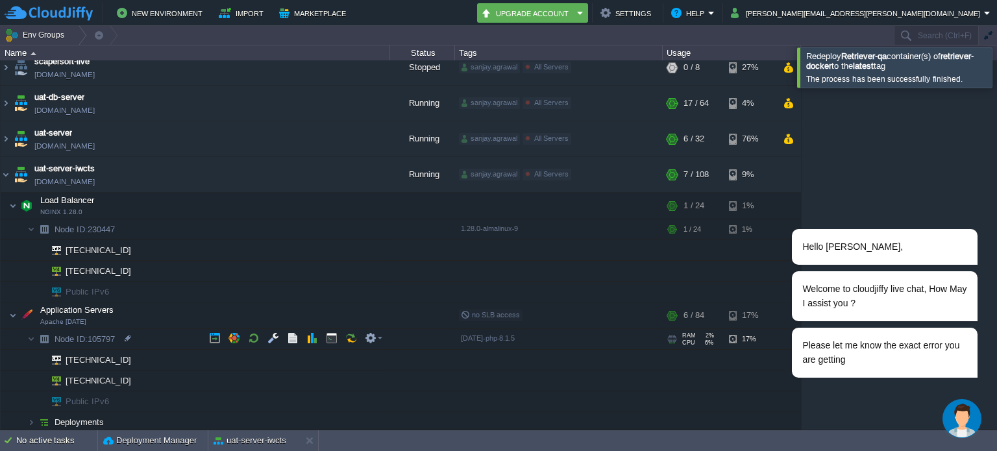
scroll to position [604, 0]
click at [99, 338] on span "Node ID: 105797" at bounding box center [85, 340] width 64 height 11
type input "105797"
click at [956, 411] on img "Chat widget" at bounding box center [962, 418] width 39 height 39
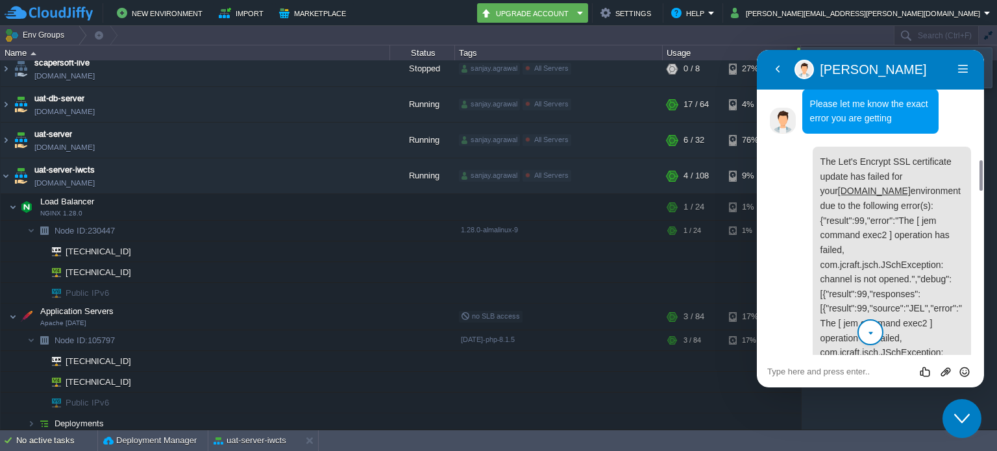
scroll to position [454, 0]
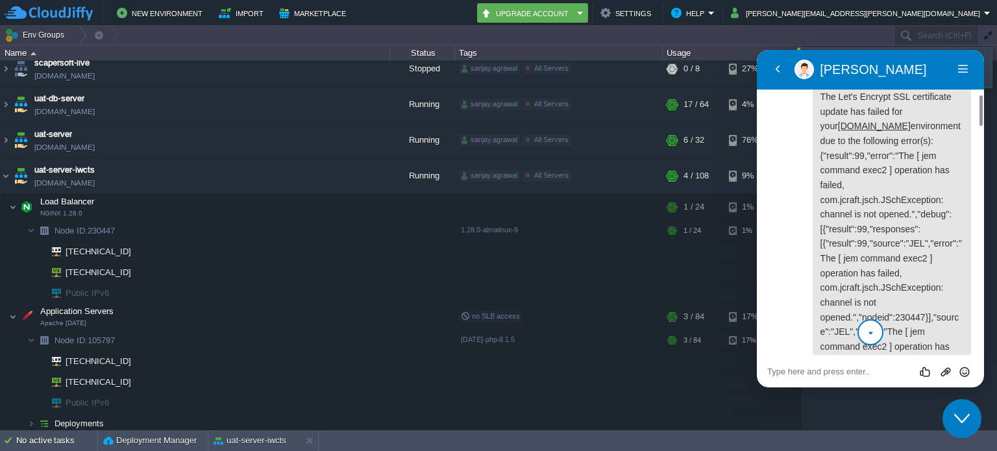
click at [871, 334] on icon "scroll to bottom" at bounding box center [871, 334] width 10 height 26
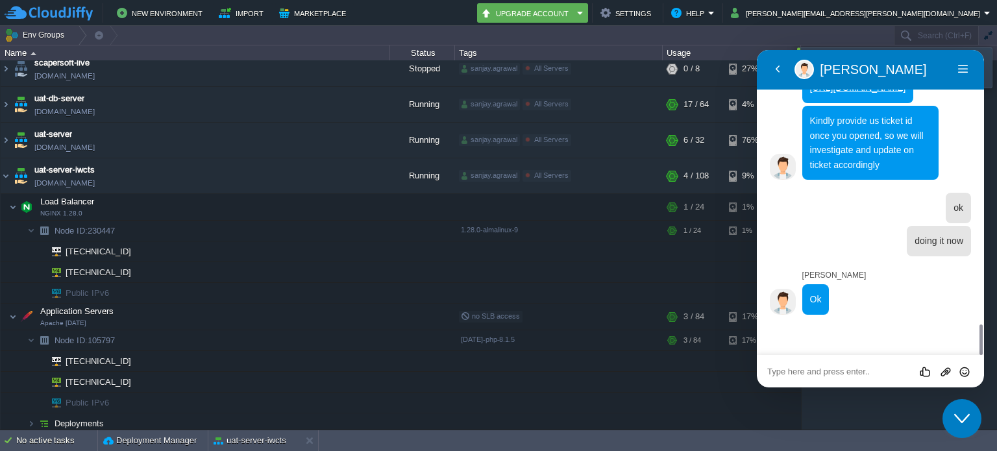
click at [841, 374] on textarea at bounding box center [870, 372] width 206 height 10
paste textarea "742198 unable to generate ssl certification"
type textarea "742198 unable to generate ssl certification"
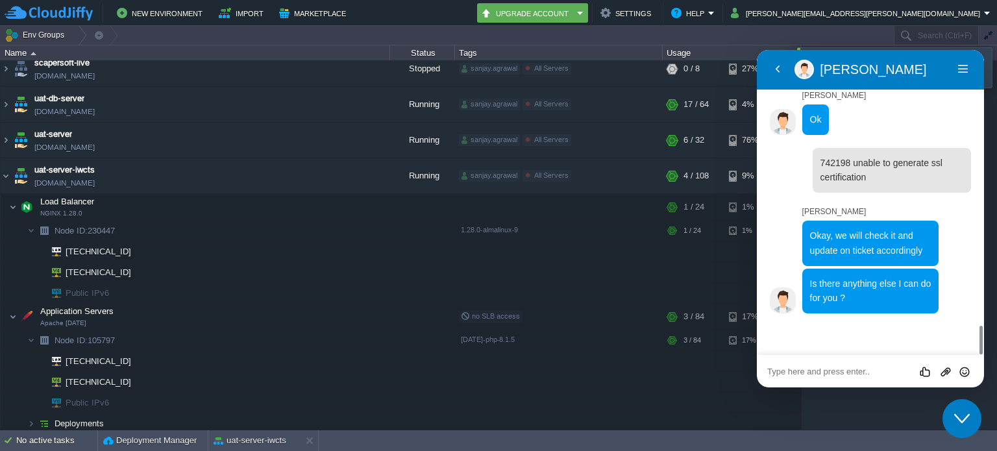
scroll to position [2892, 0]
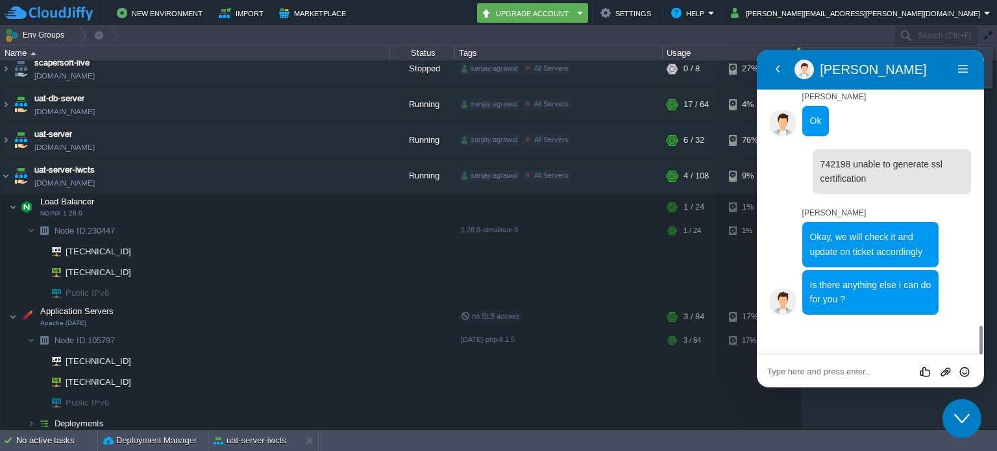
click at [858, 362] on div "Rate this chat Upload File Insert emoji" at bounding box center [870, 371] width 227 height 32
click at [860, 369] on textarea at bounding box center [870, 372] width 206 height 10
type textarea "no"
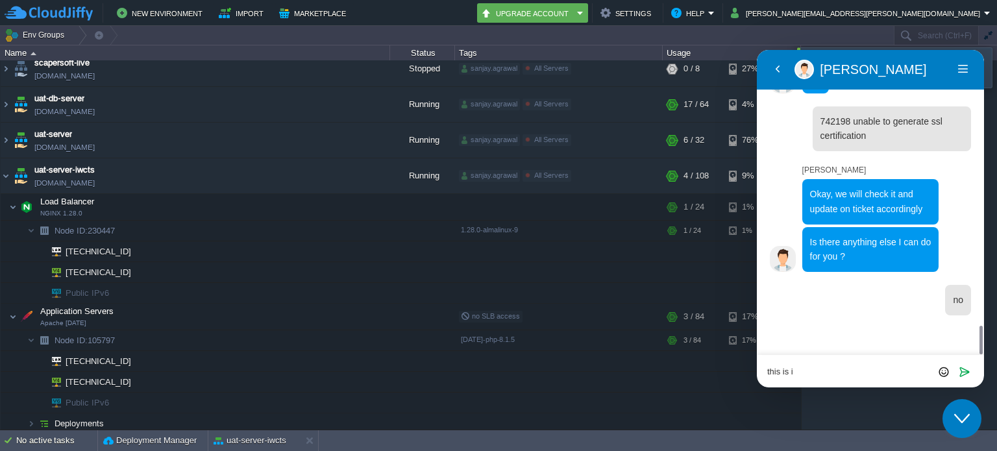
type textarea "this is it"
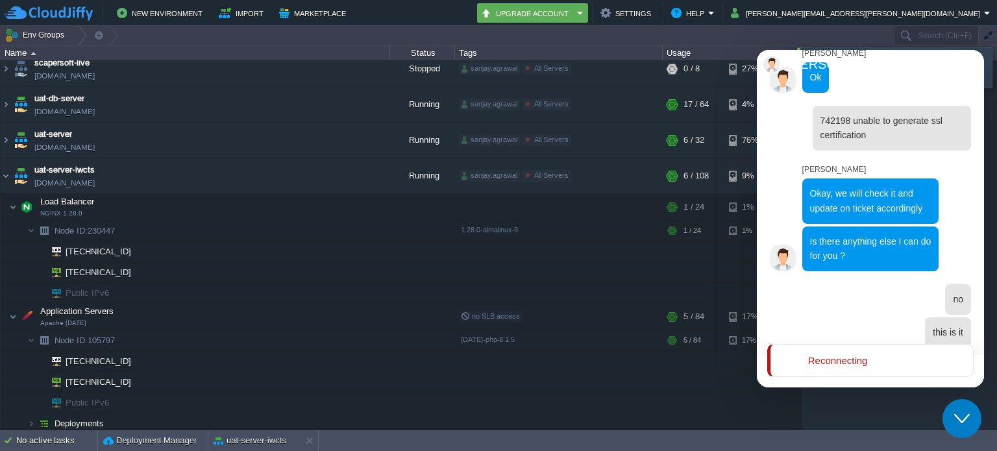
scroll to position [0, 0]
